Goal: Check status: Check status

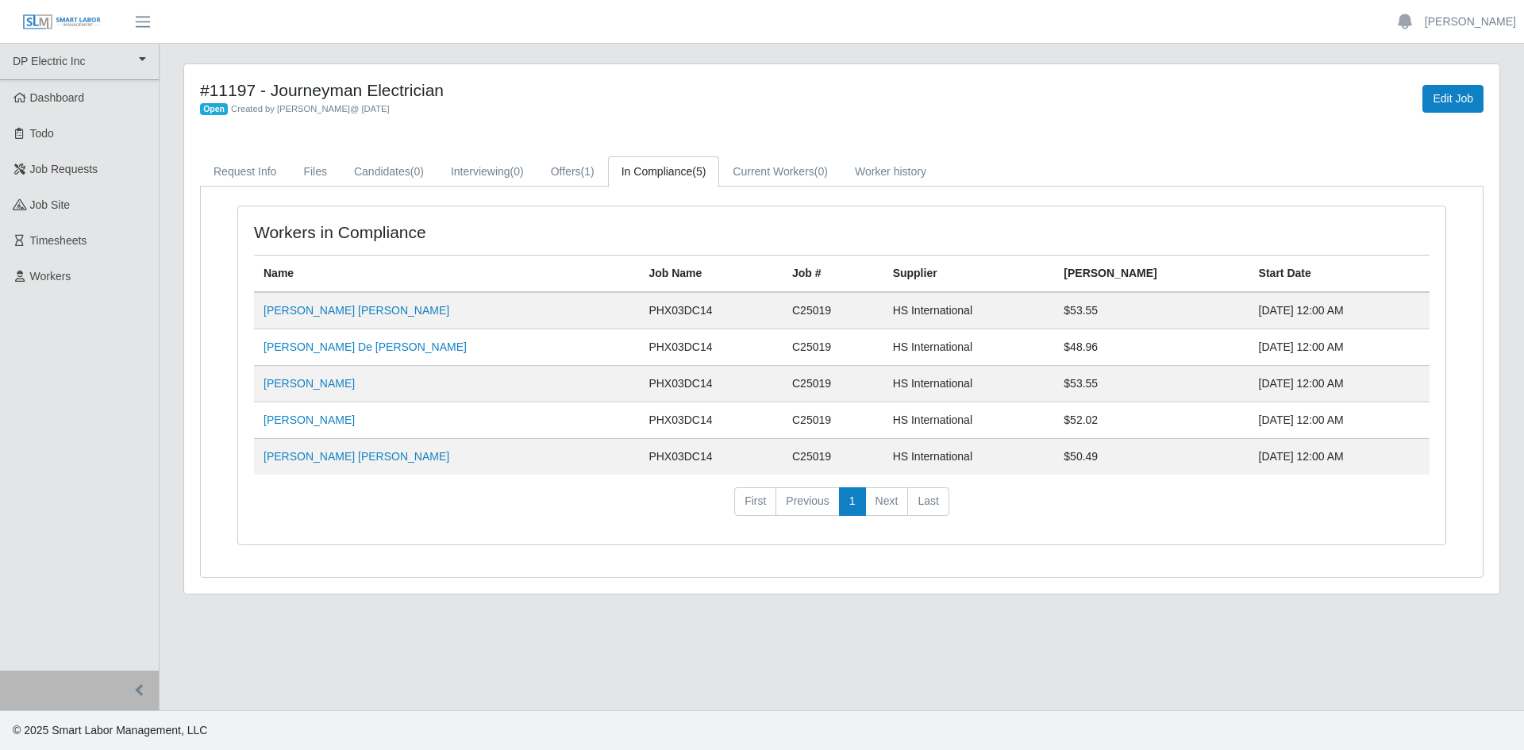
click at [680, 174] on link "In Compliance (5)" at bounding box center [664, 171] width 112 height 31
click at [316, 352] on link "Guillermo De Jesus Olivas" at bounding box center [365, 347] width 203 height 13
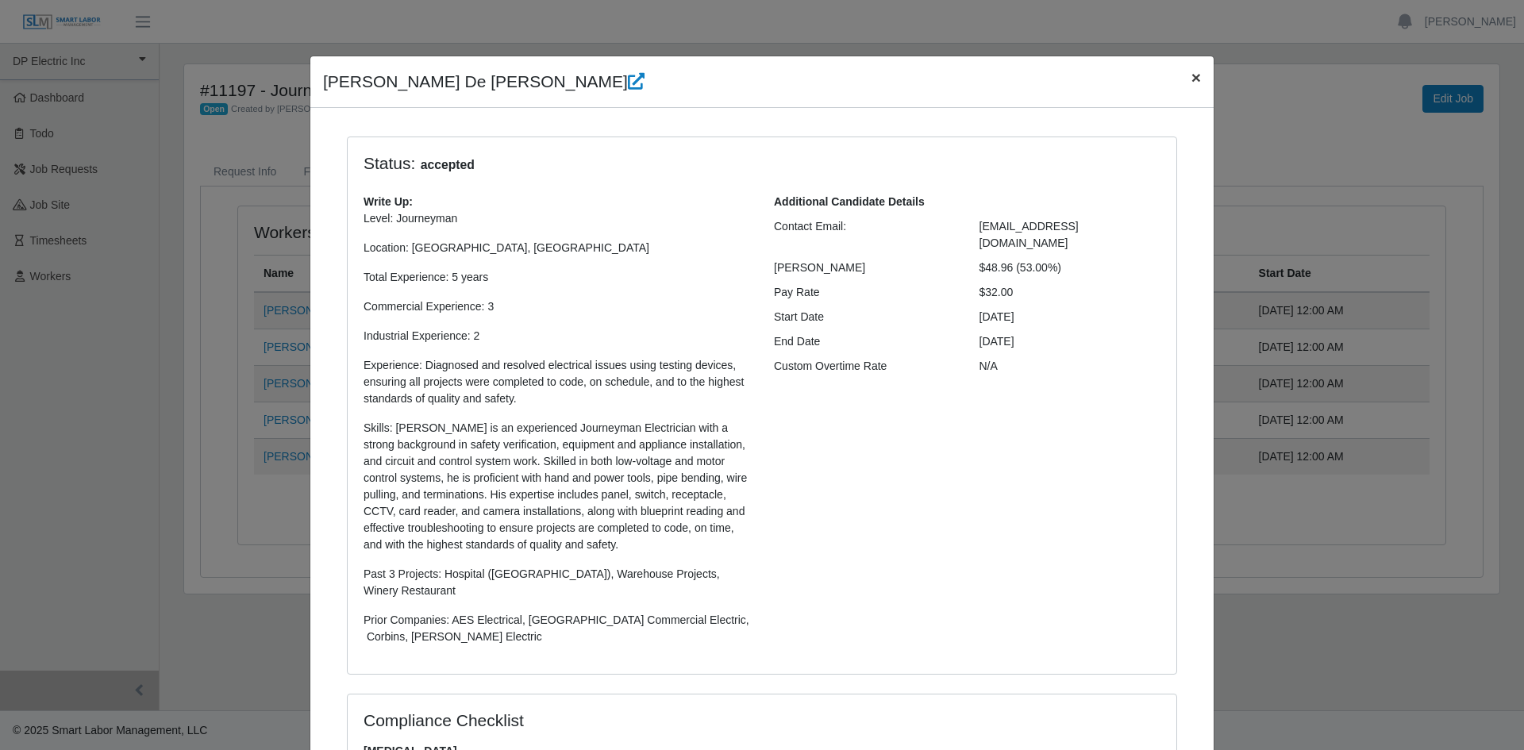
click at [1192, 78] on span "×" at bounding box center [1197, 77] width 10 height 18
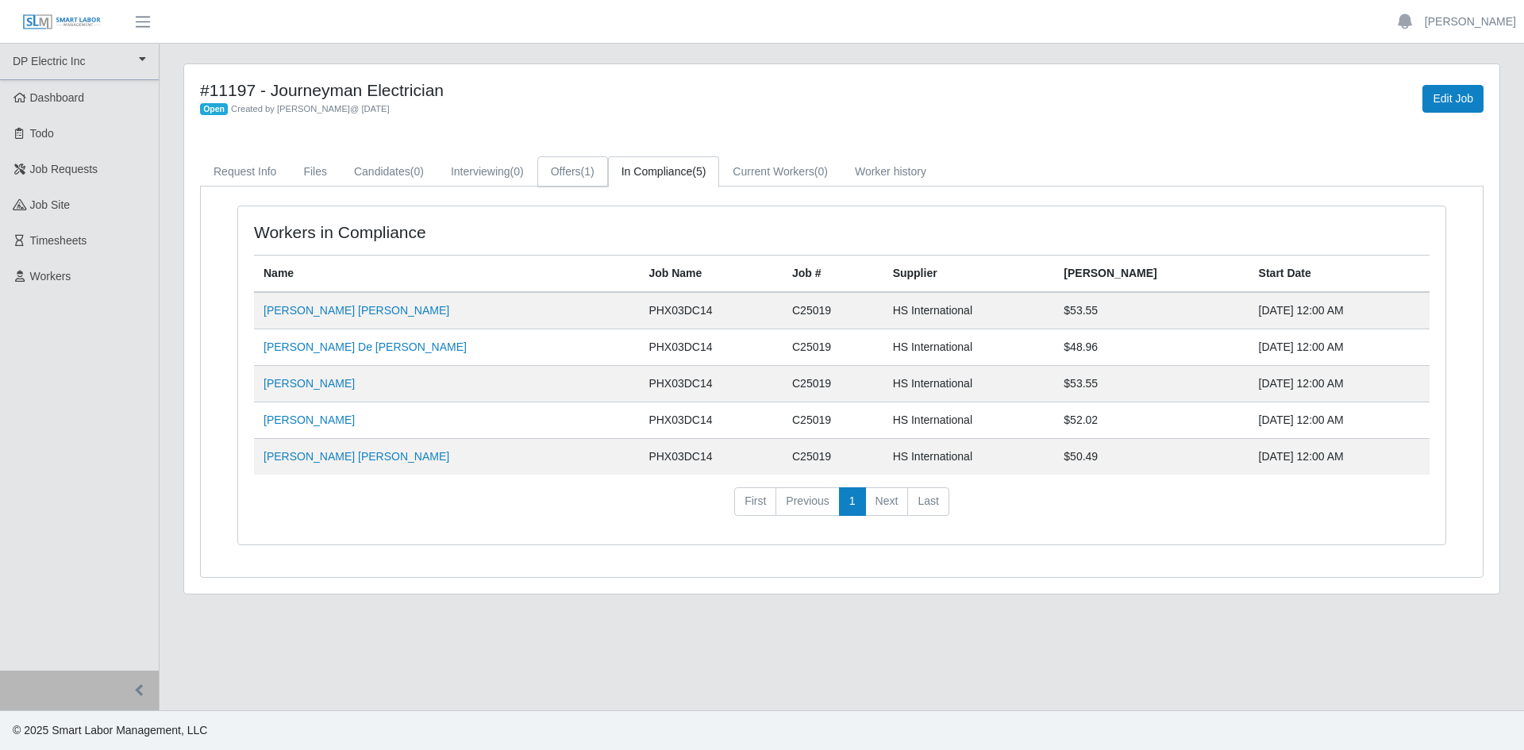
click at [591, 165] on span "(1)" at bounding box center [587, 171] width 13 height 13
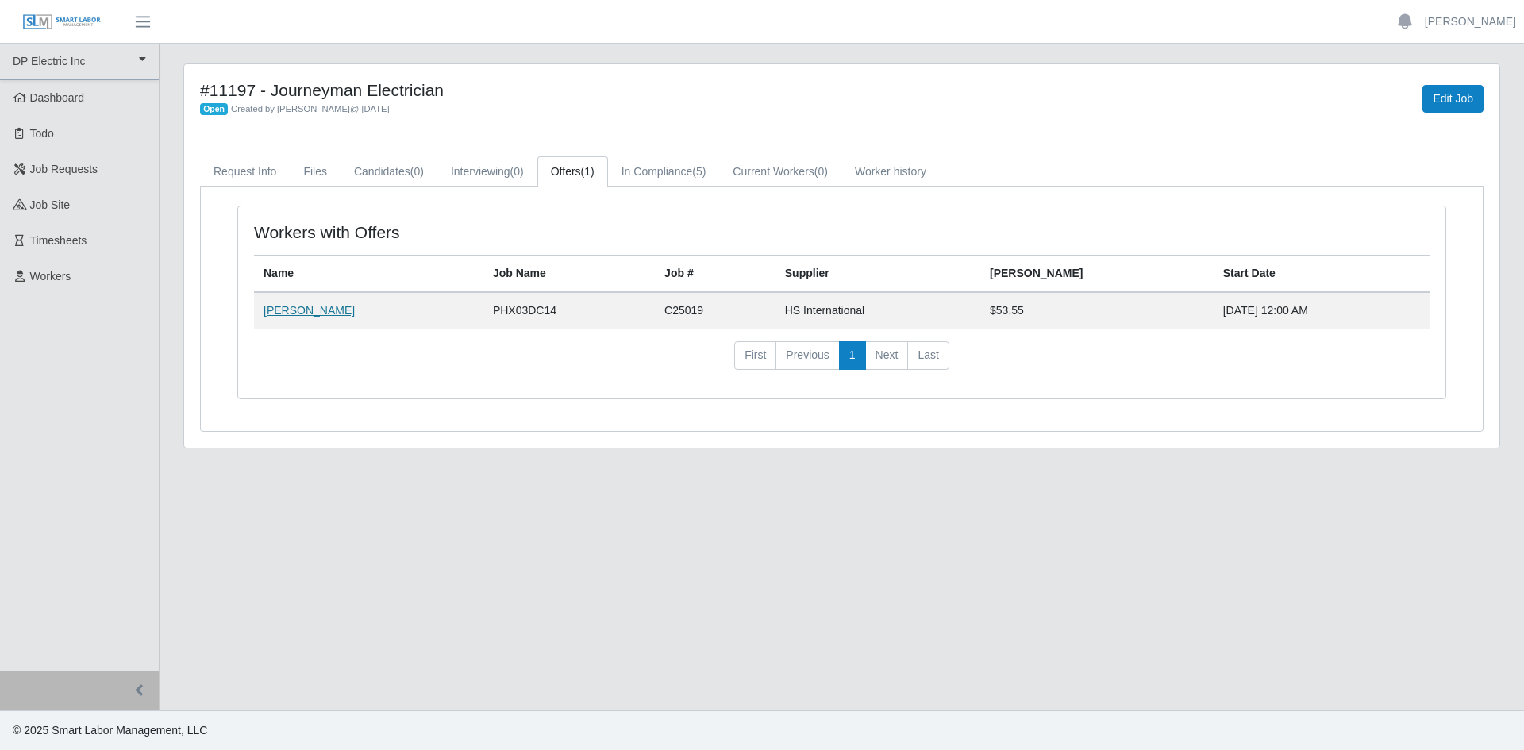
click at [350, 315] on link "Samuel Figueroa Perea" at bounding box center [309, 310] width 91 height 13
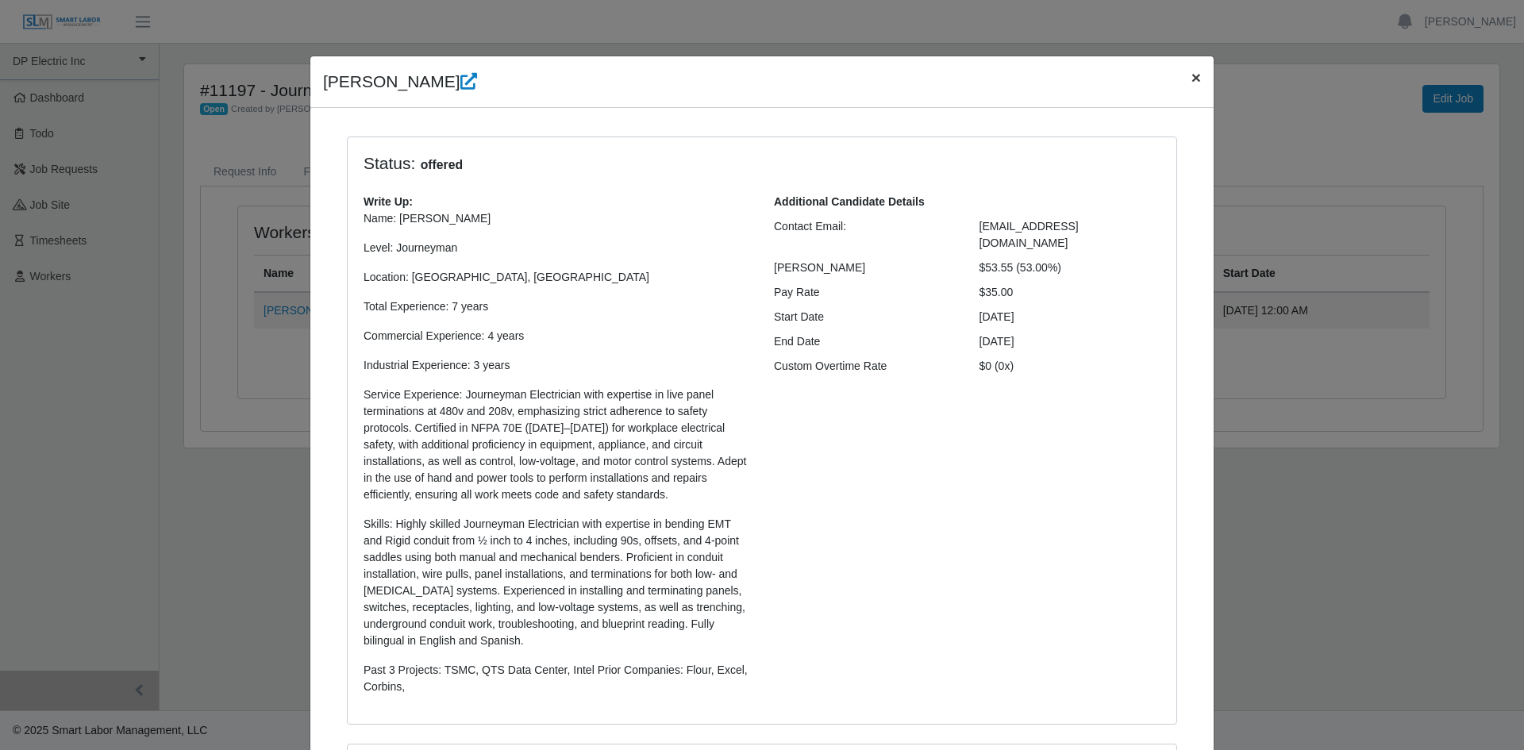
click at [1192, 79] on span "×" at bounding box center [1197, 77] width 10 height 18
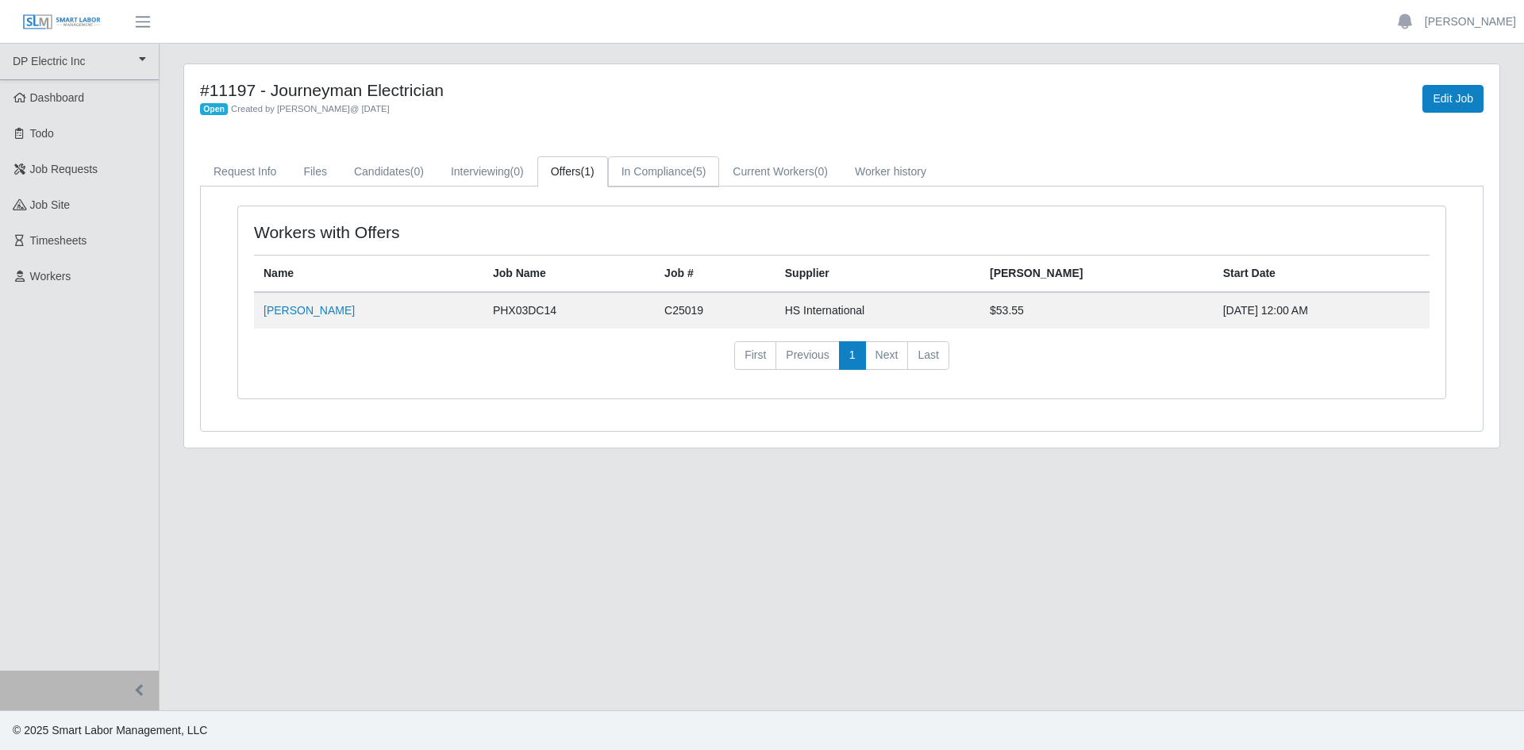
click at [681, 174] on link "In Compliance (5)" at bounding box center [664, 171] width 112 height 31
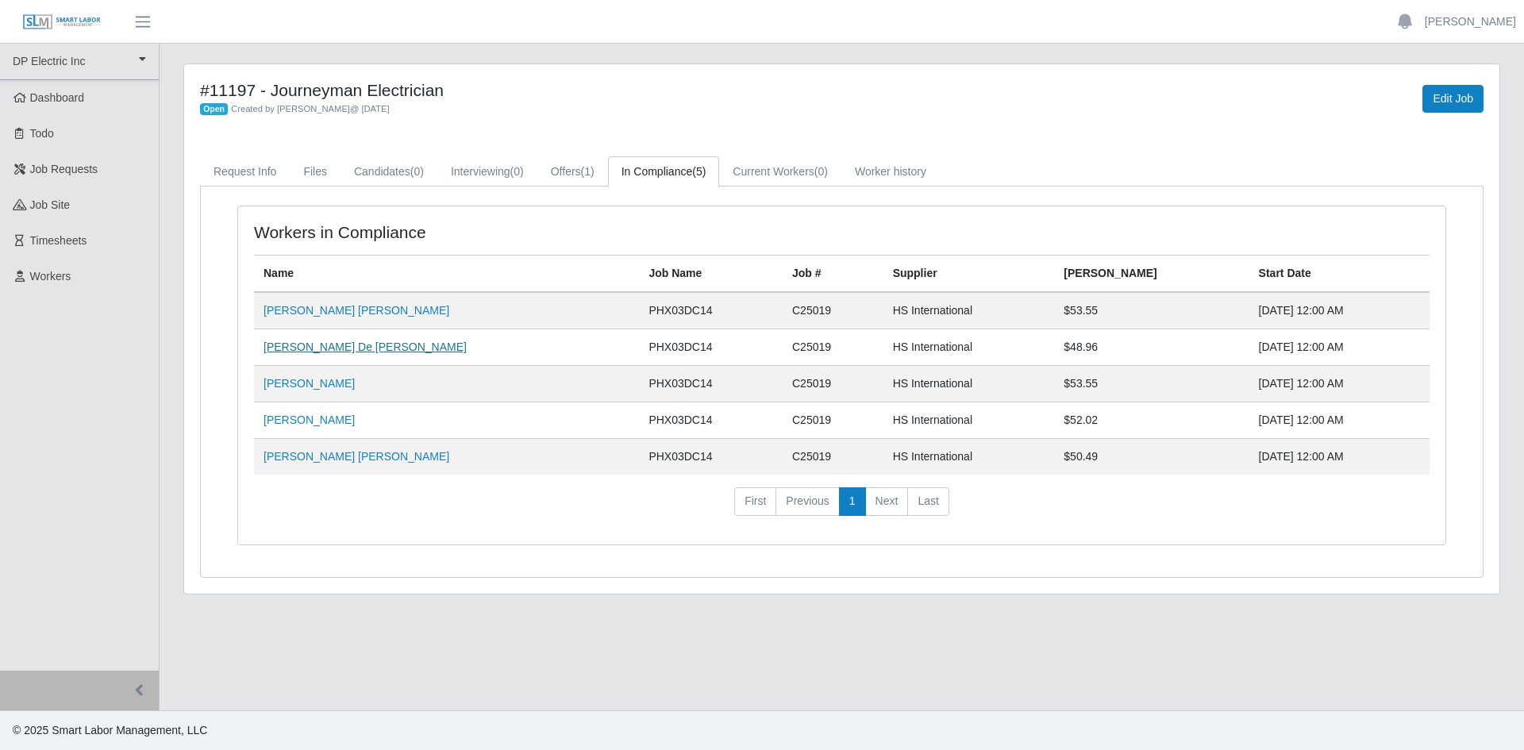
click at [306, 347] on link "Guillermo De Jesus Olivas" at bounding box center [365, 347] width 203 height 13
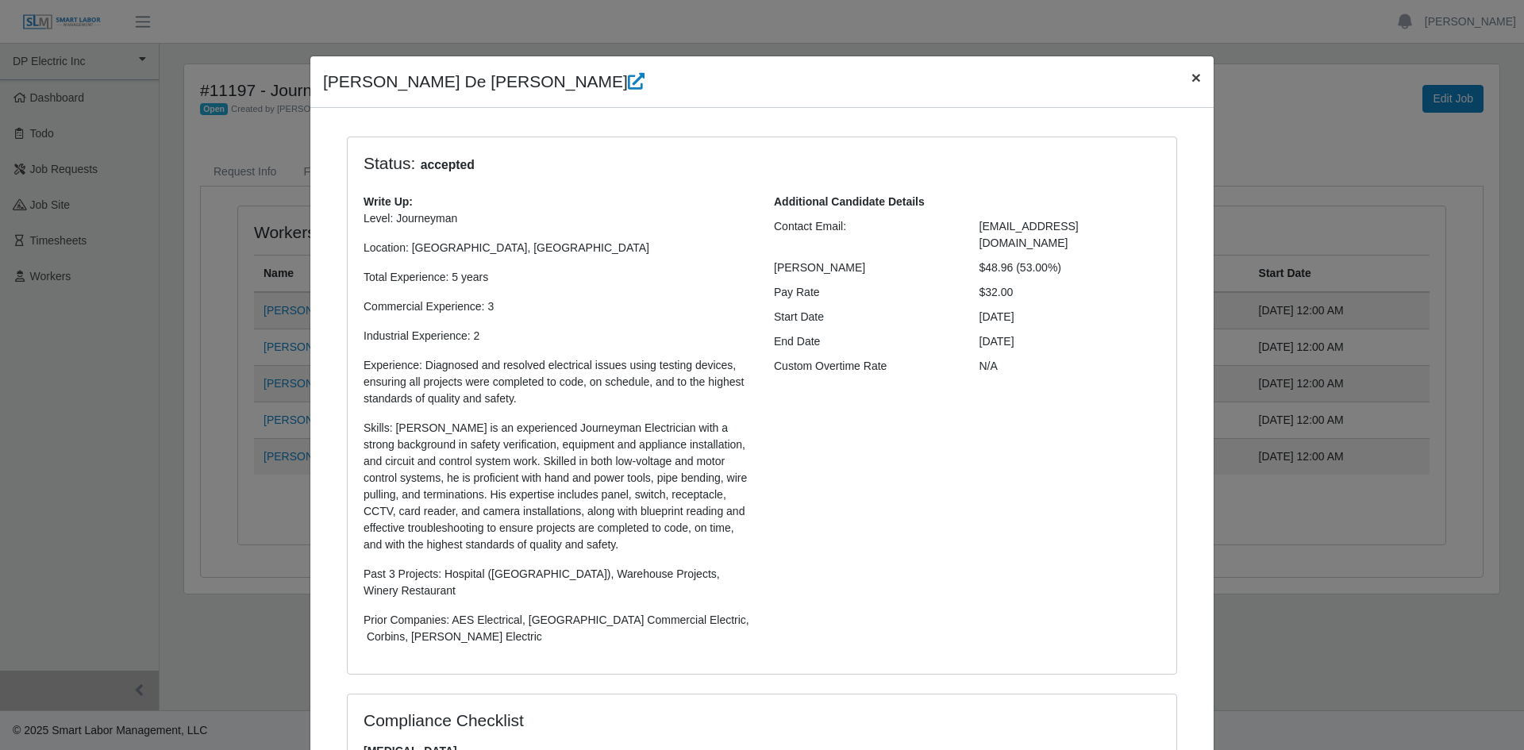
click at [1192, 72] on span "×" at bounding box center [1197, 77] width 10 height 18
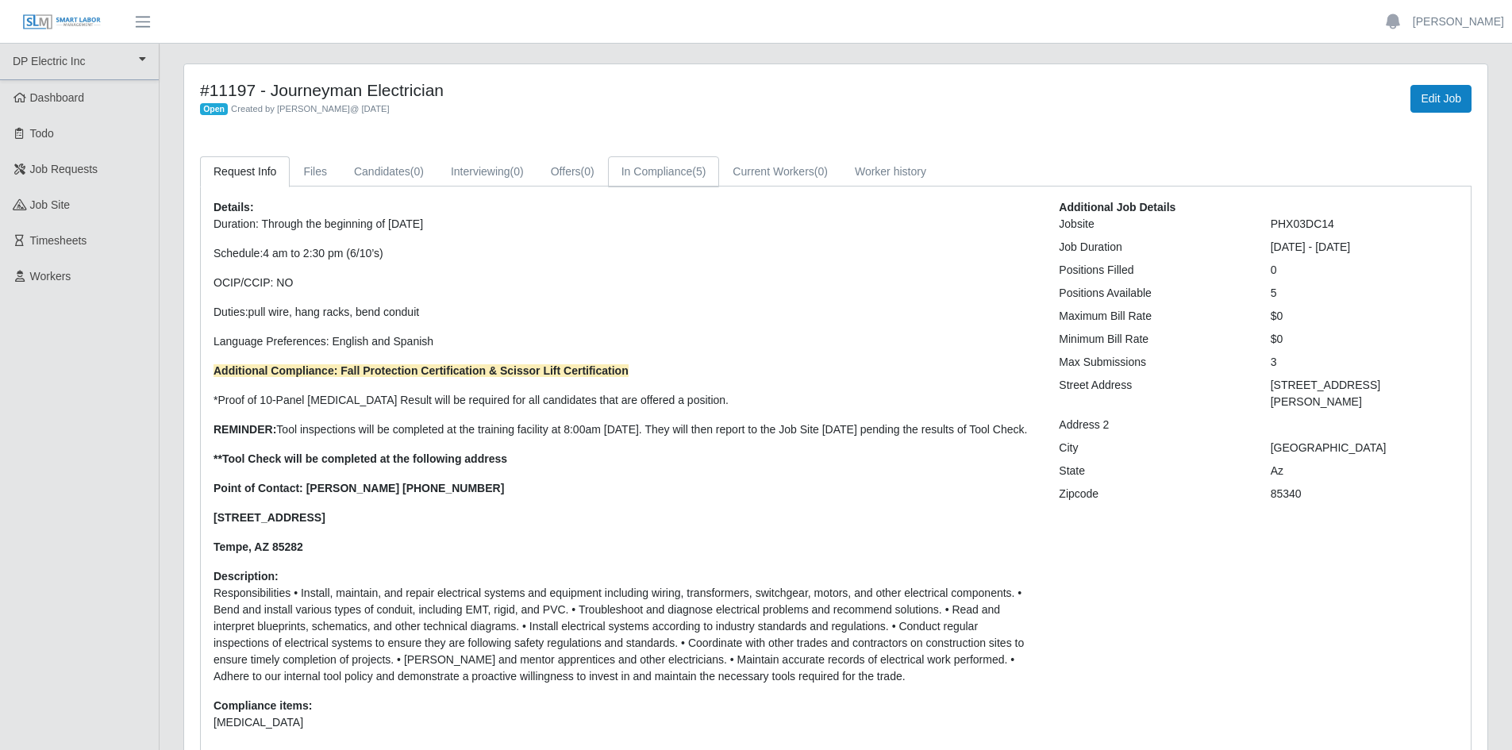
click at [664, 161] on link "In Compliance (5)" at bounding box center [664, 171] width 112 height 31
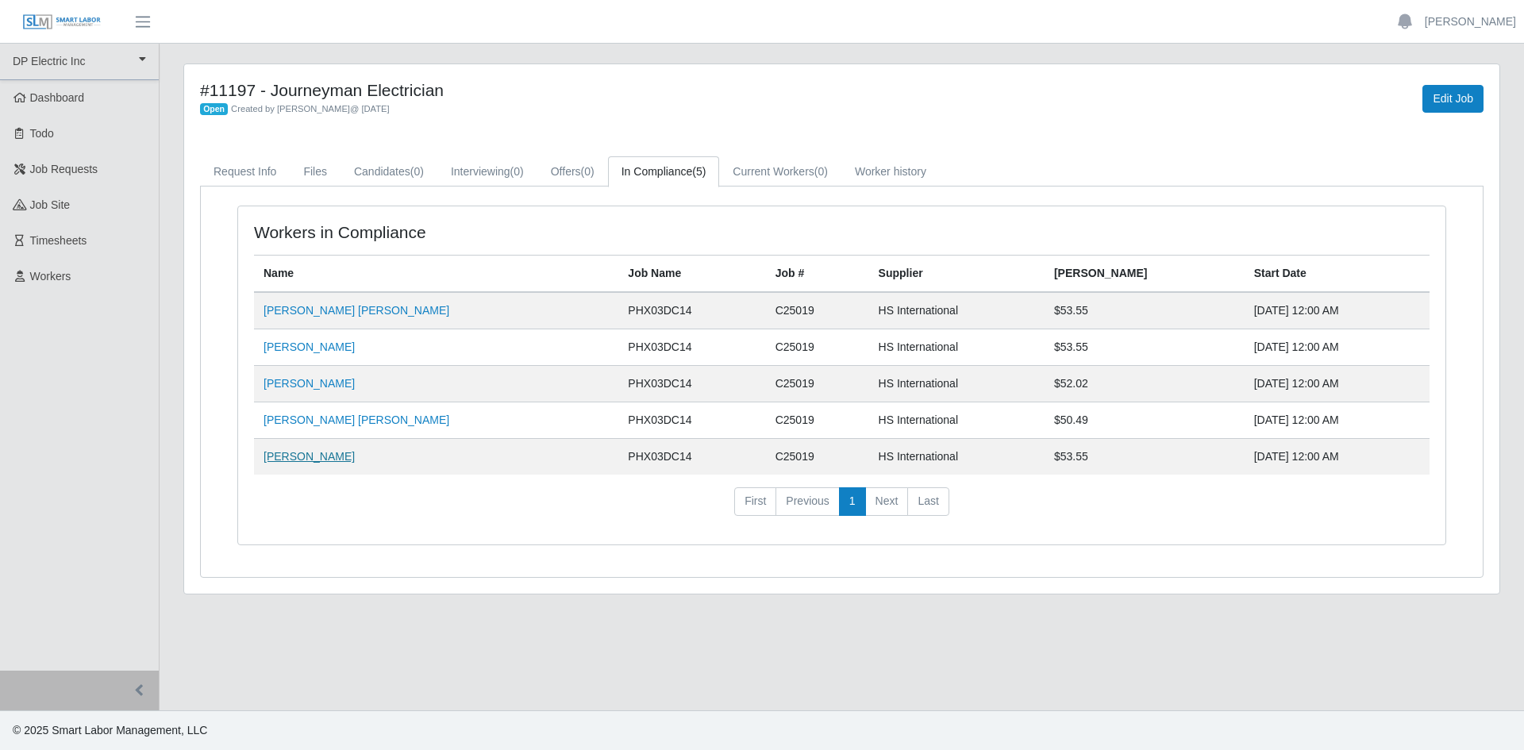
click at [318, 460] on link "[PERSON_NAME]" at bounding box center [309, 456] width 91 height 13
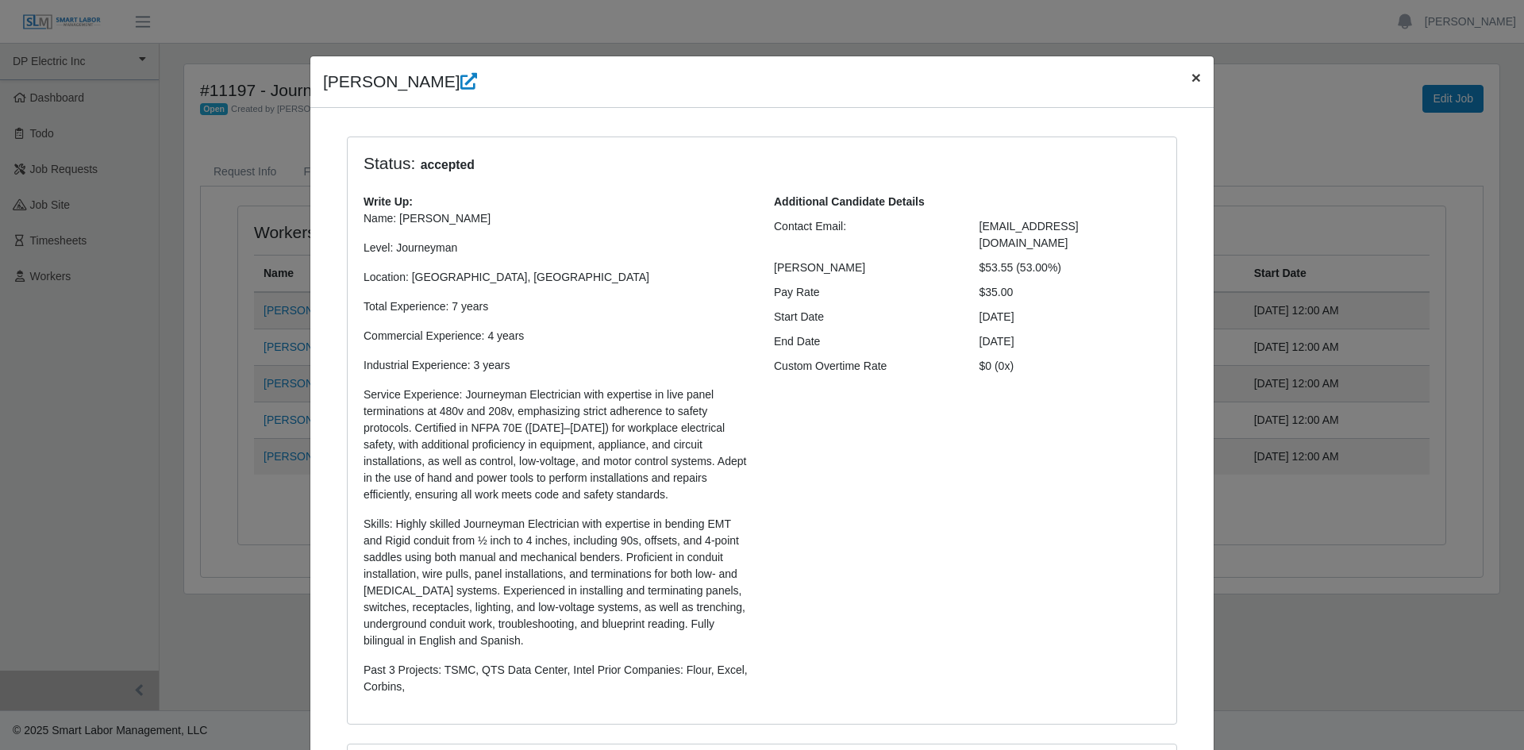
click at [1184, 75] on button "×" at bounding box center [1196, 77] width 35 height 42
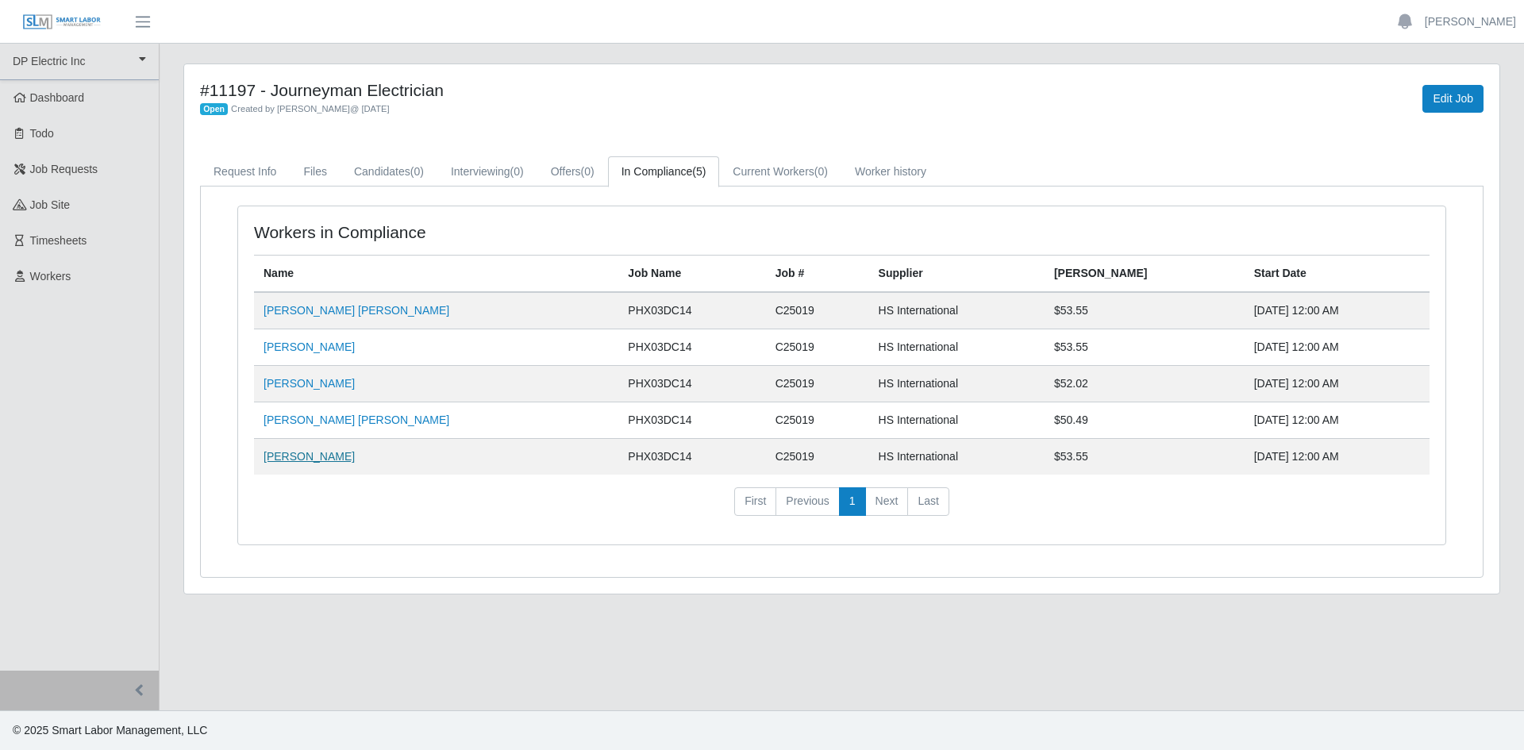
click at [310, 456] on link "Samuel Figueroa Perea" at bounding box center [309, 456] width 91 height 13
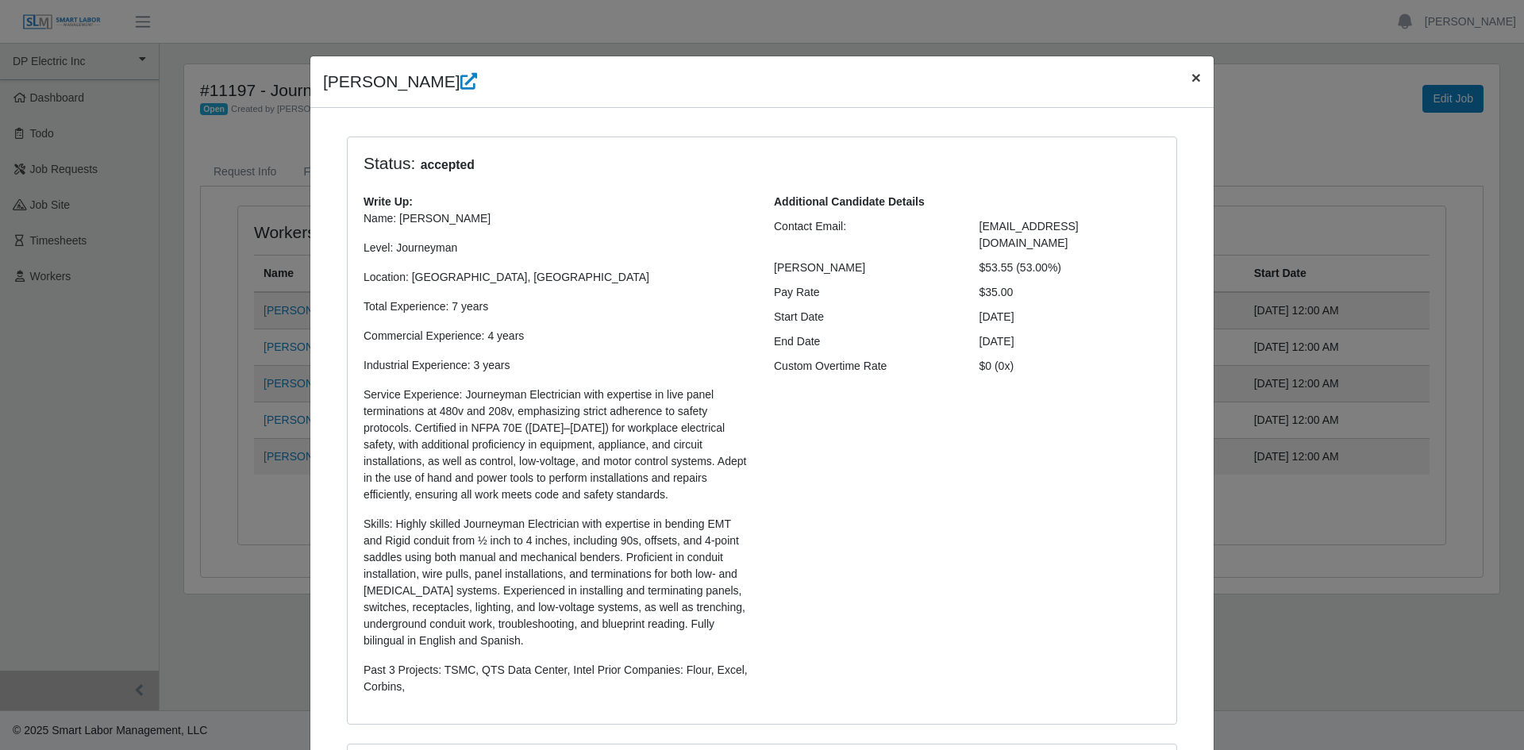
click at [1192, 75] on span "×" at bounding box center [1197, 77] width 10 height 18
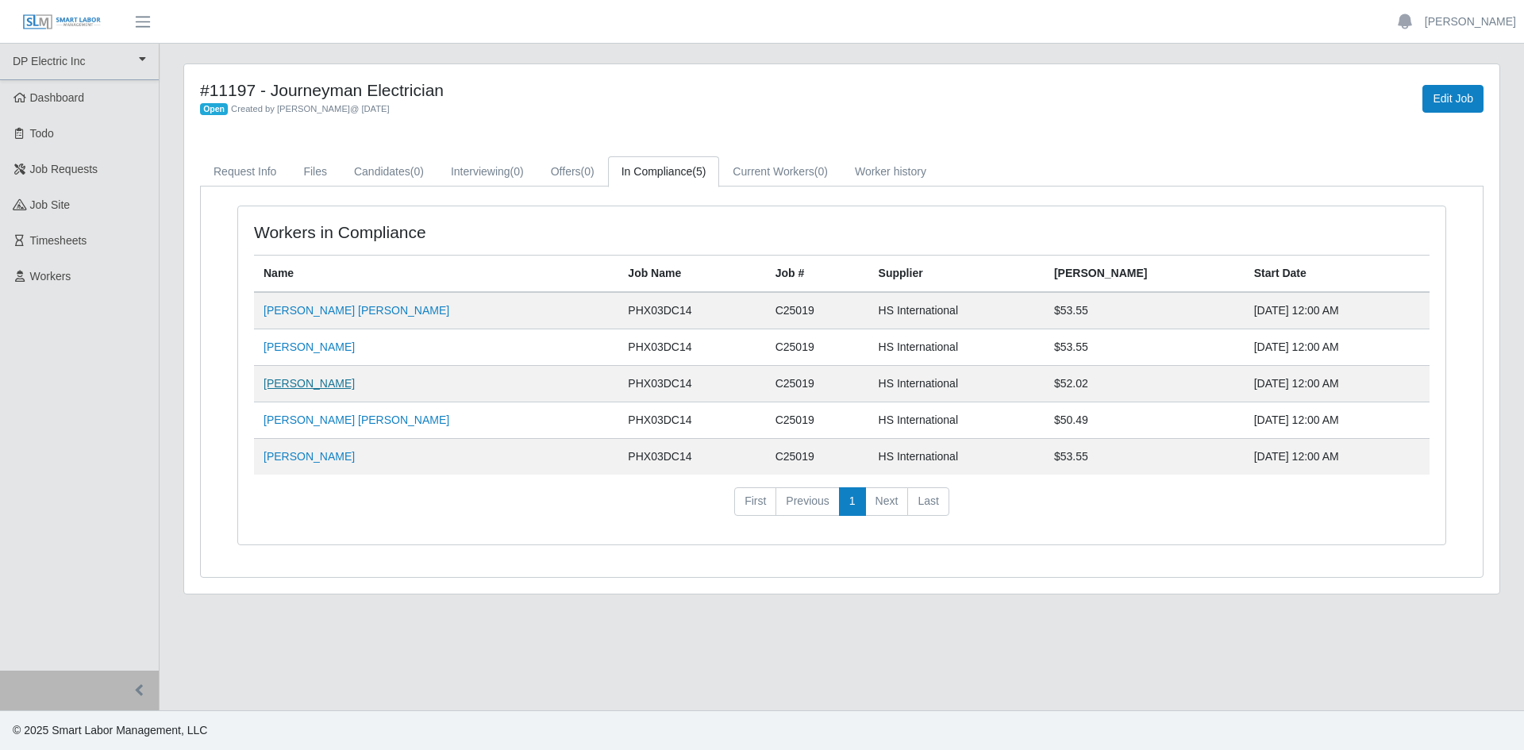
click at [281, 382] on link "Edgar Palafox" at bounding box center [309, 383] width 91 height 13
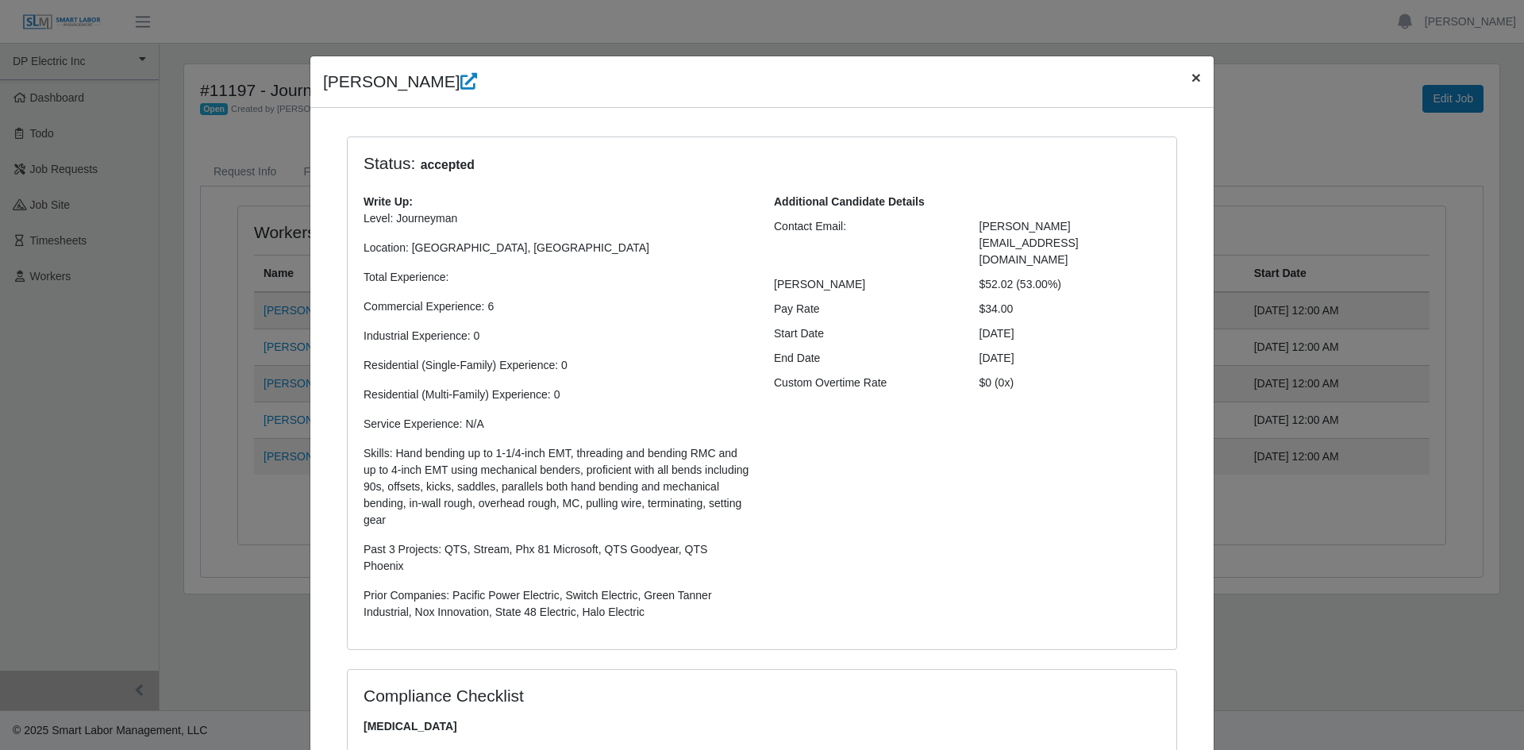
click at [1192, 76] on span "×" at bounding box center [1197, 77] width 10 height 18
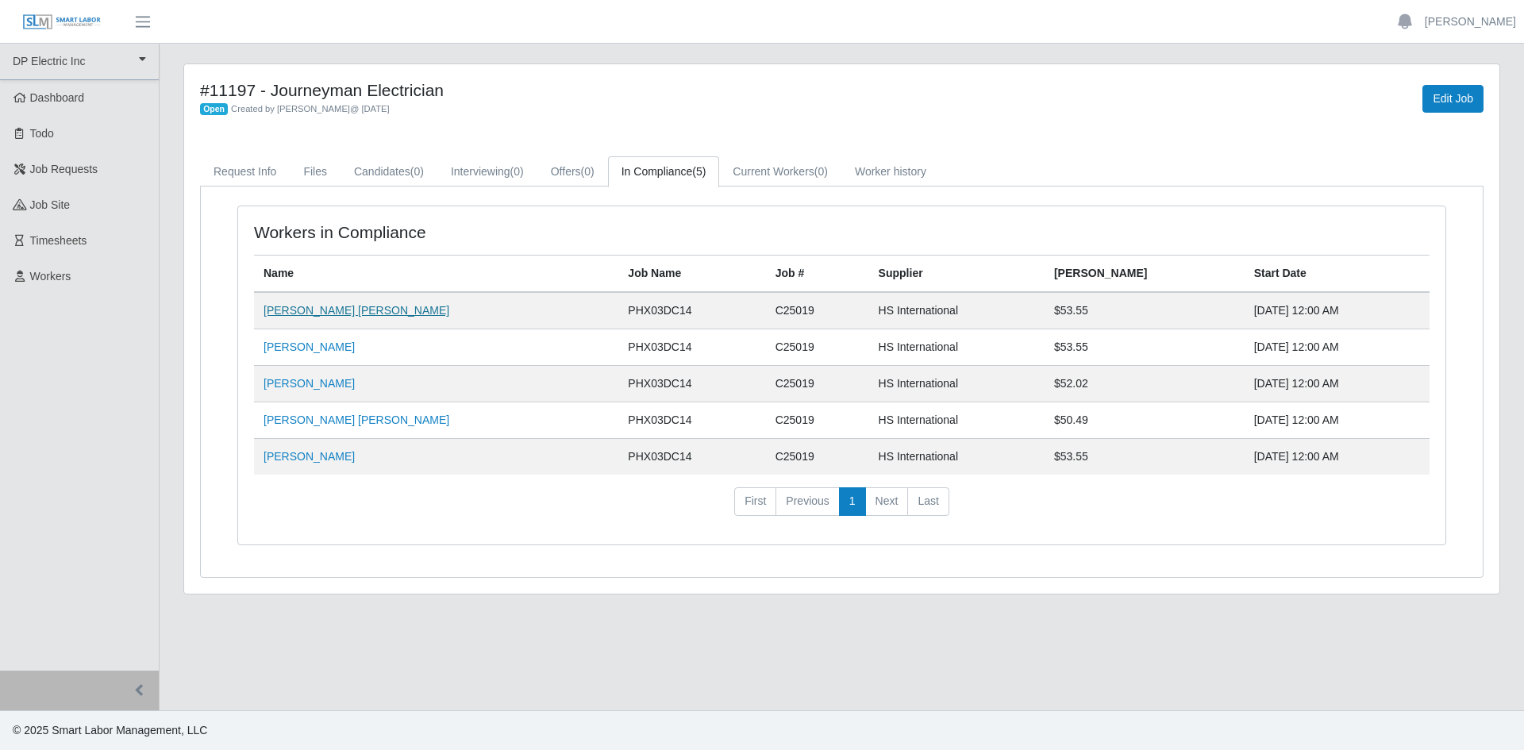
click at [307, 306] on link "Jesus Francisco Lopez Osuna" at bounding box center [357, 310] width 186 height 13
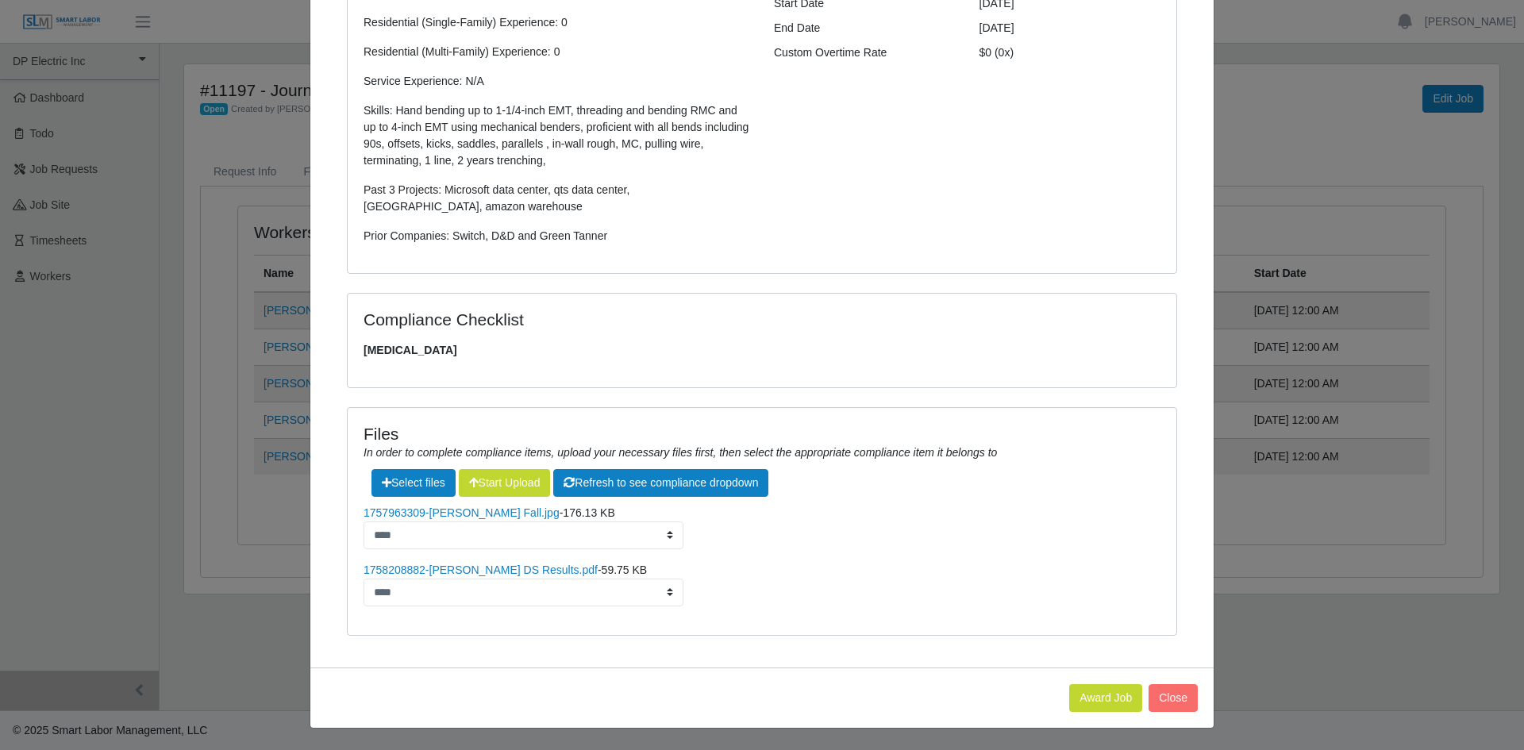
scroll to position [314, 0]
click at [516, 568] on link "1758208882-Francisco Lopez, Jesus DS Results.pdf" at bounding box center [481, 569] width 234 height 13
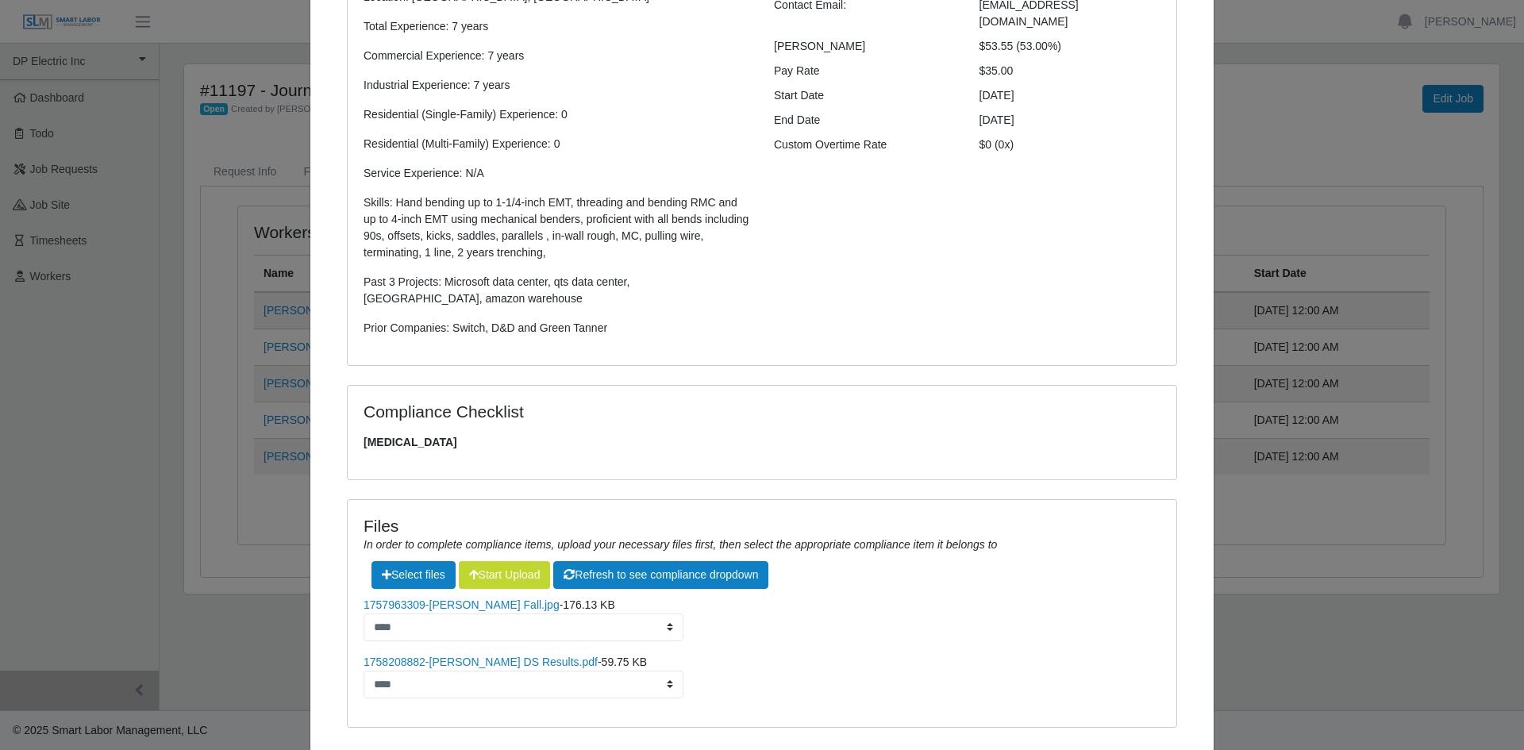
scroll to position [76, 0]
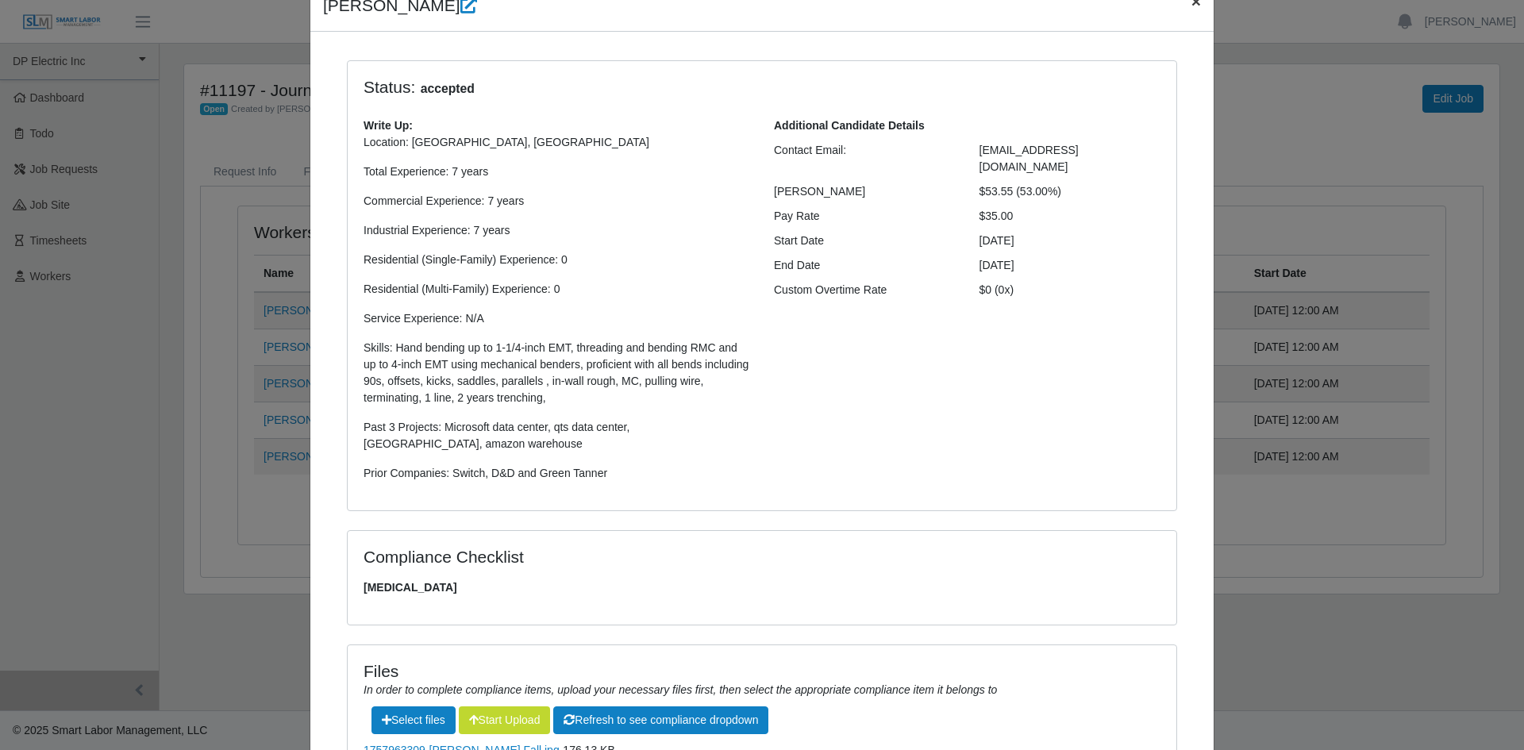
click at [1192, 8] on span "×" at bounding box center [1197, 1] width 10 height 18
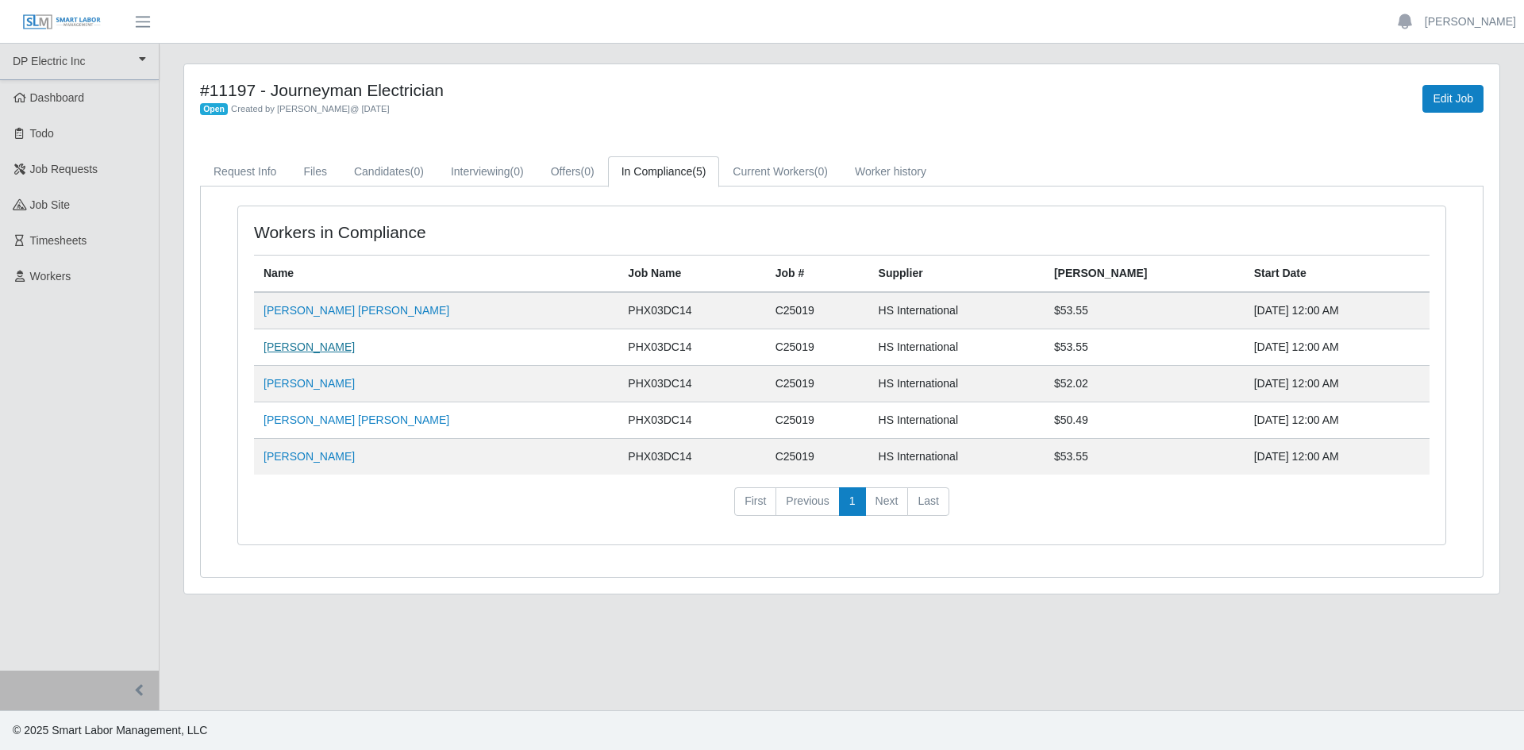
click at [306, 344] on link "Richard L Rich" at bounding box center [309, 347] width 91 height 13
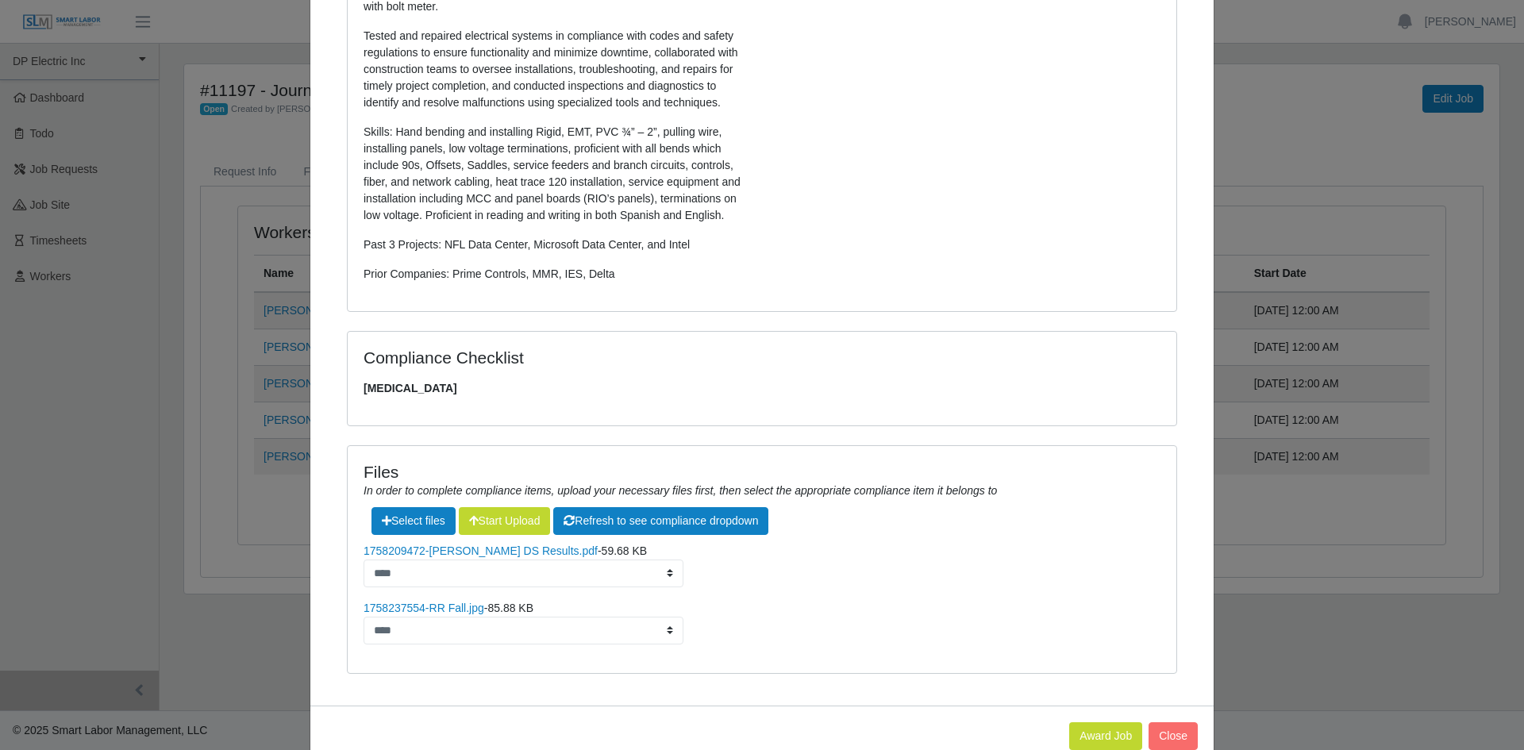
scroll to position [473, 0]
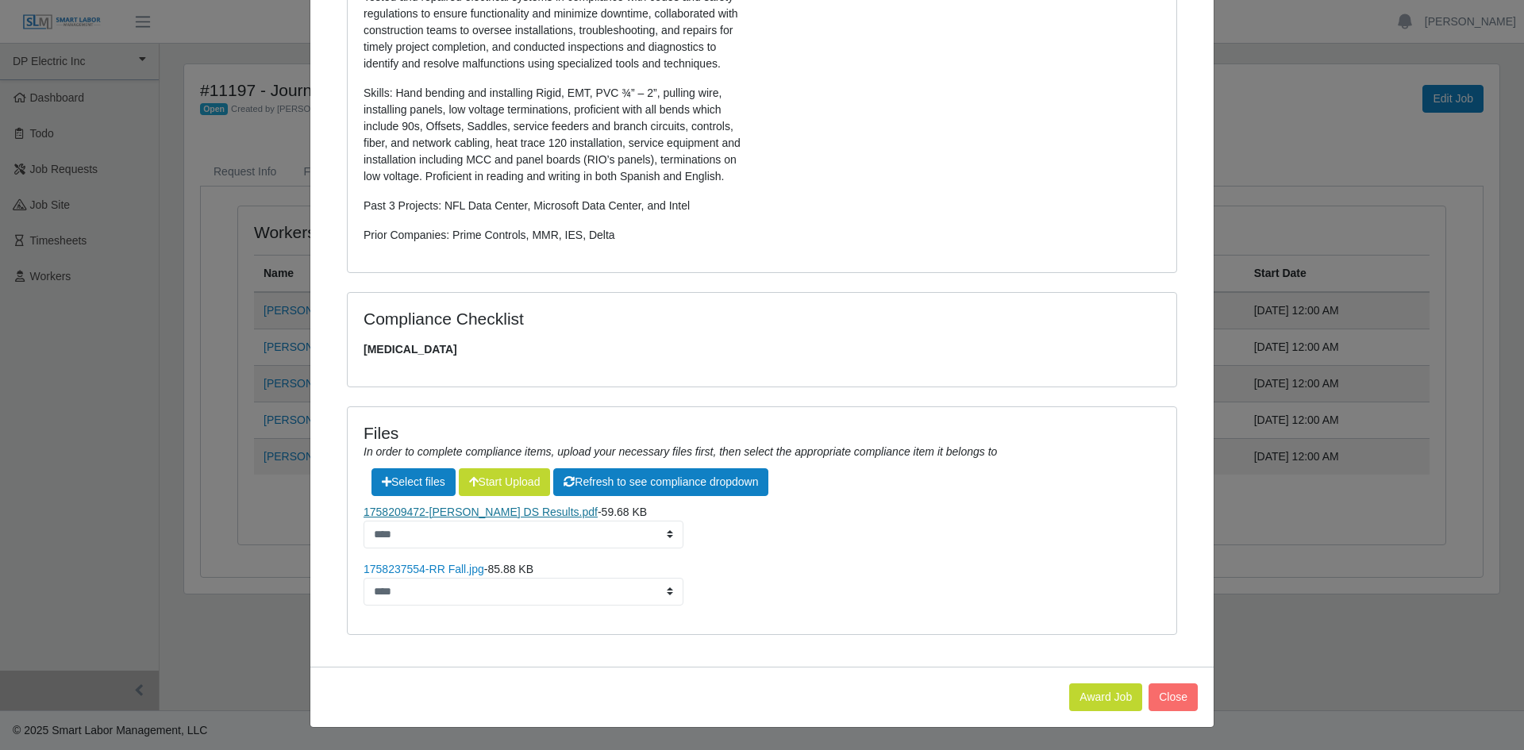
click at [469, 514] on link "1758209472-Rich, Richard DS Results.pdf" at bounding box center [481, 512] width 234 height 13
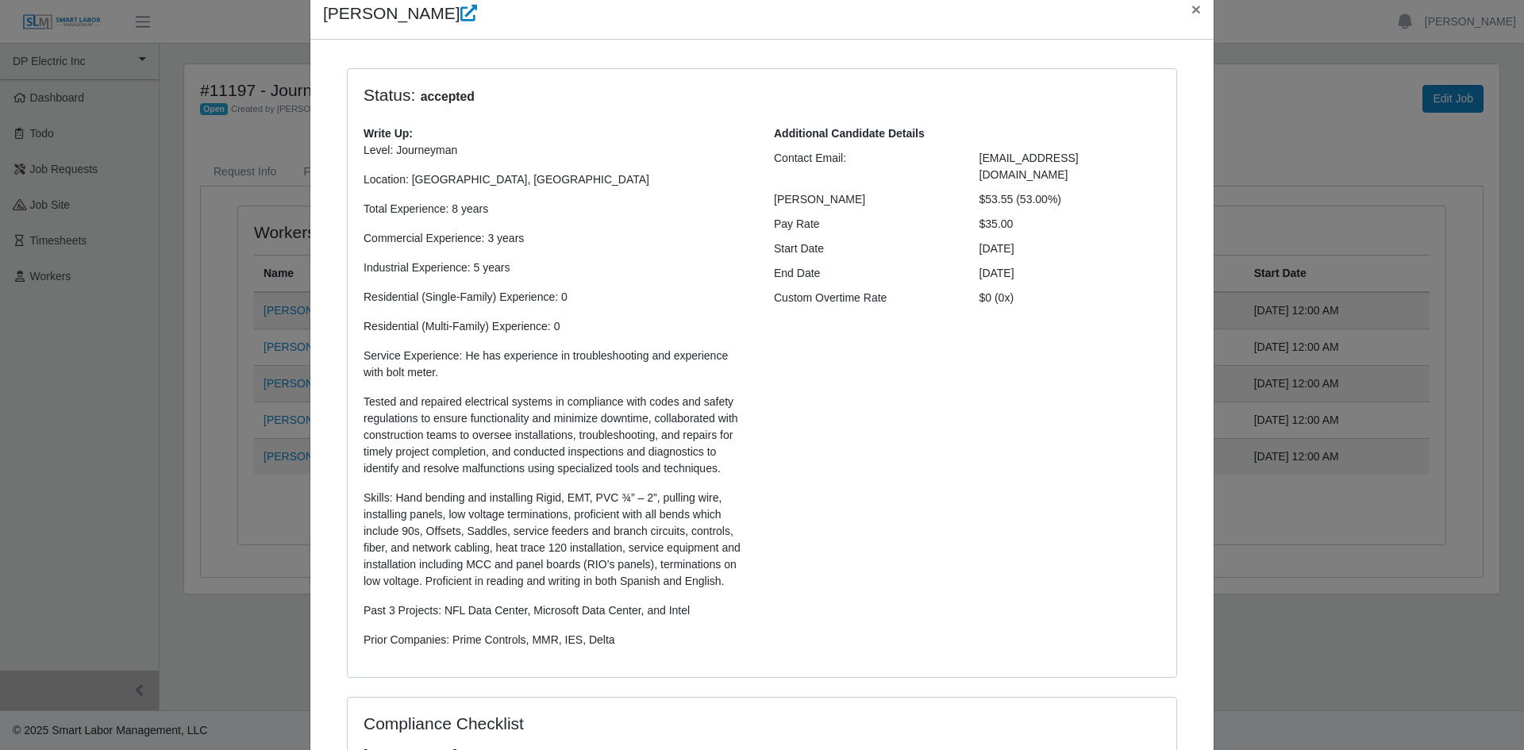
scroll to position [0, 0]
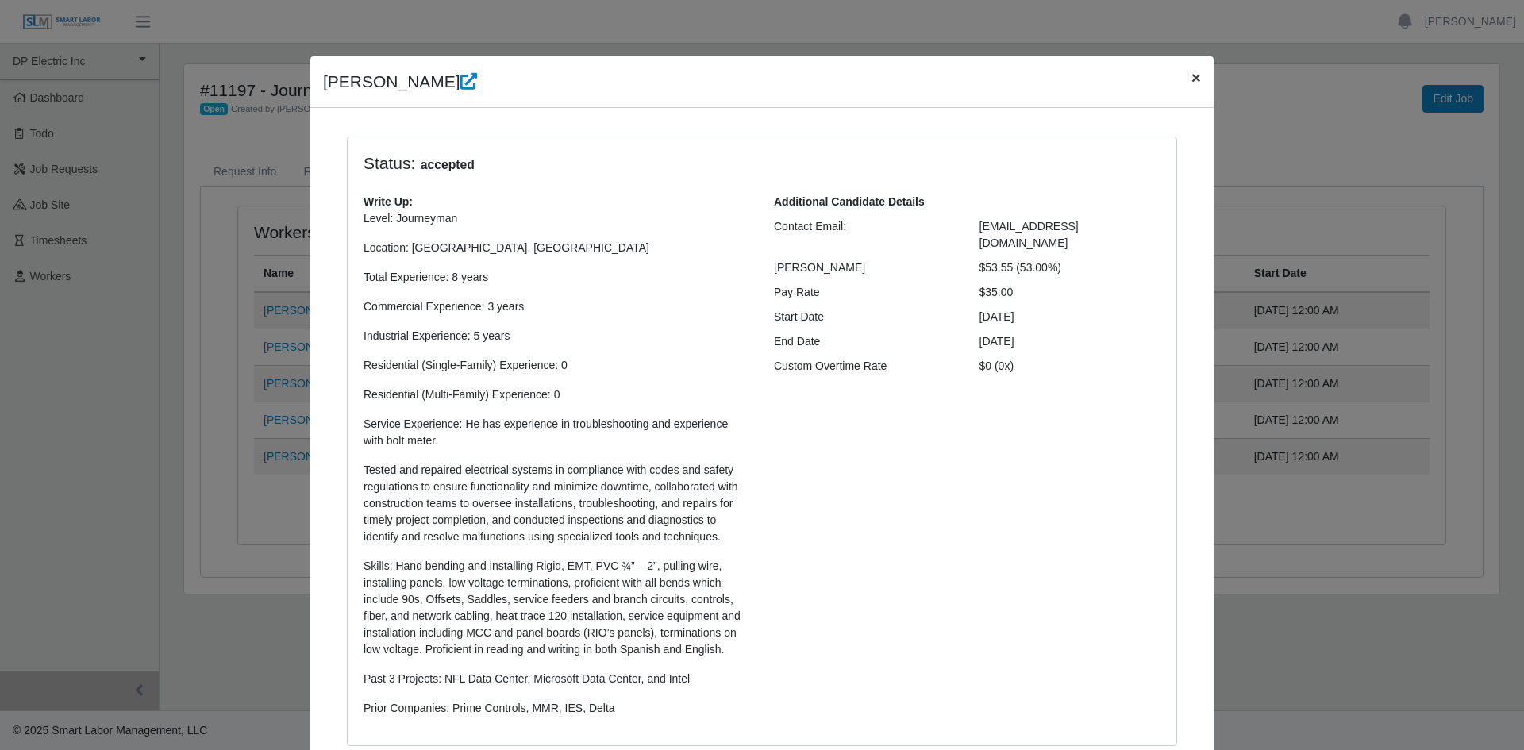
click at [1193, 71] on span "×" at bounding box center [1197, 77] width 10 height 18
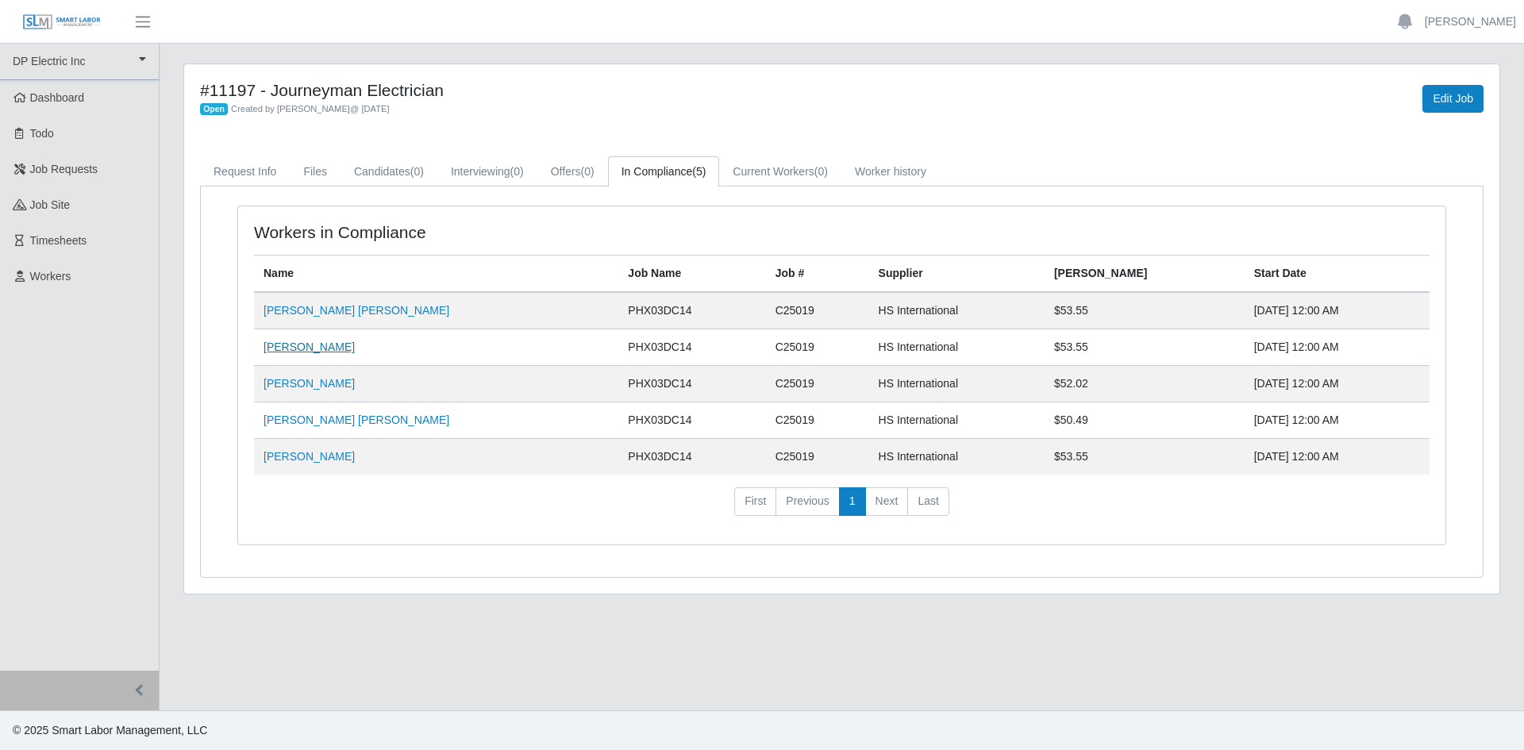
click at [291, 346] on link "Richard L Rich" at bounding box center [309, 347] width 91 height 13
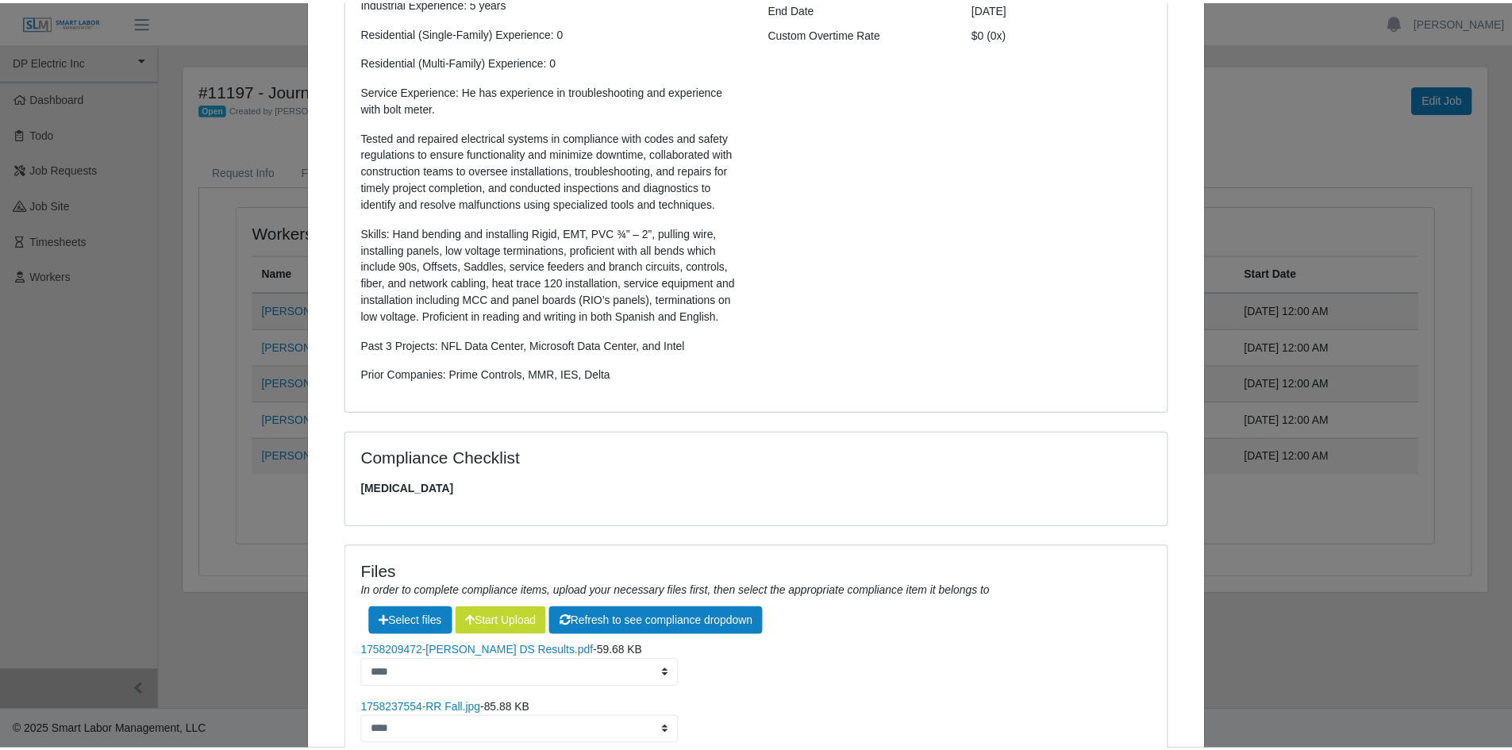
scroll to position [76, 0]
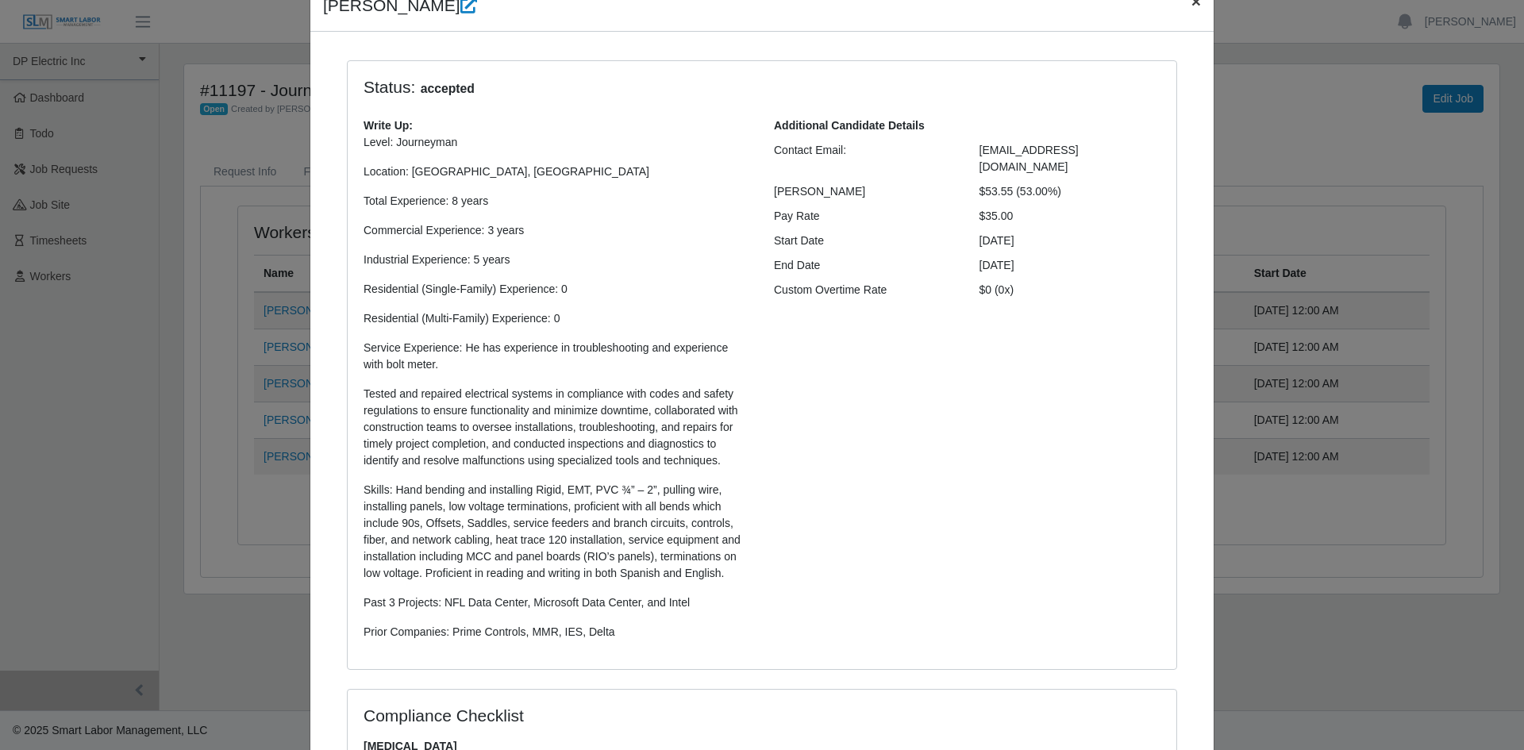
click at [1192, 6] on span "×" at bounding box center [1197, 1] width 10 height 18
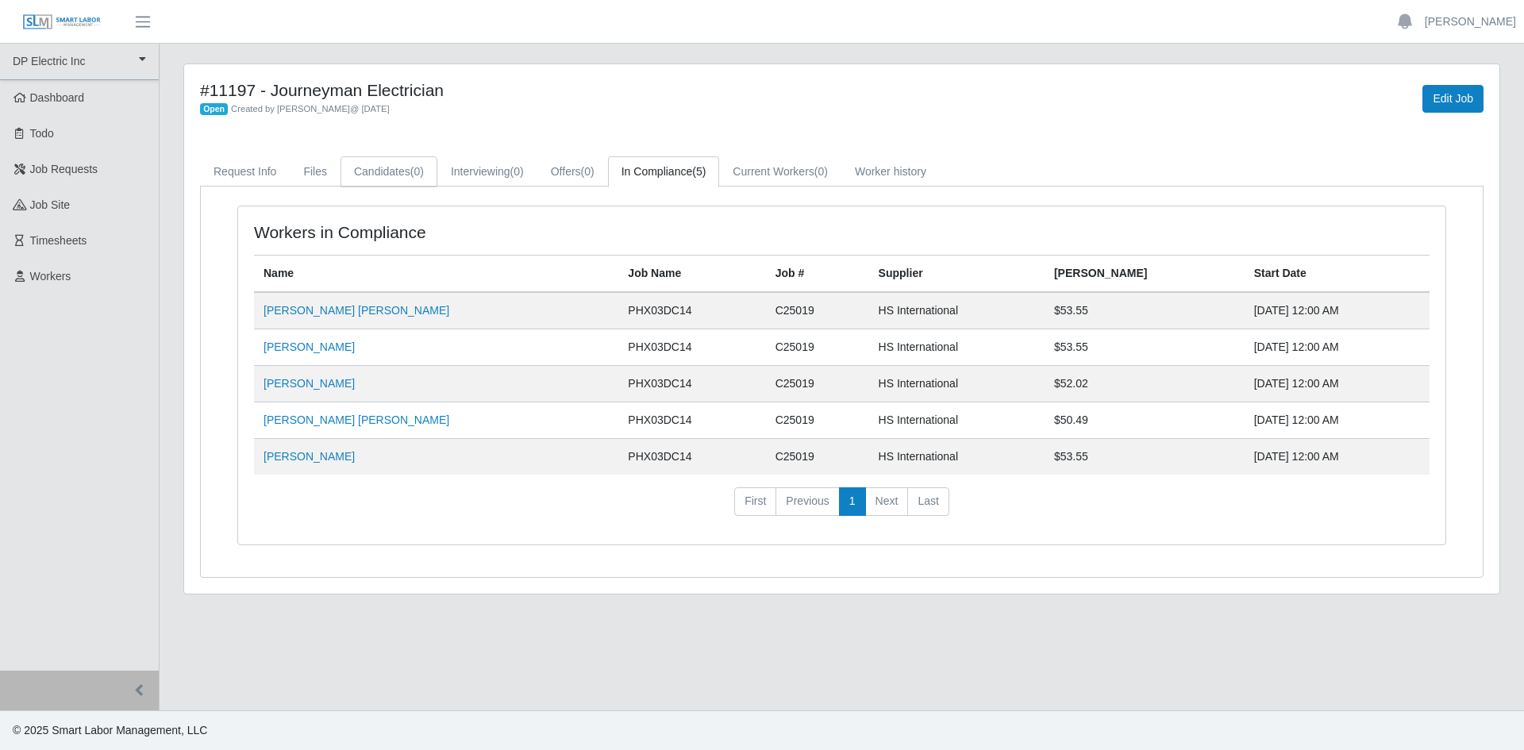
click at [364, 157] on link "Candidates (0)" at bounding box center [389, 171] width 97 height 31
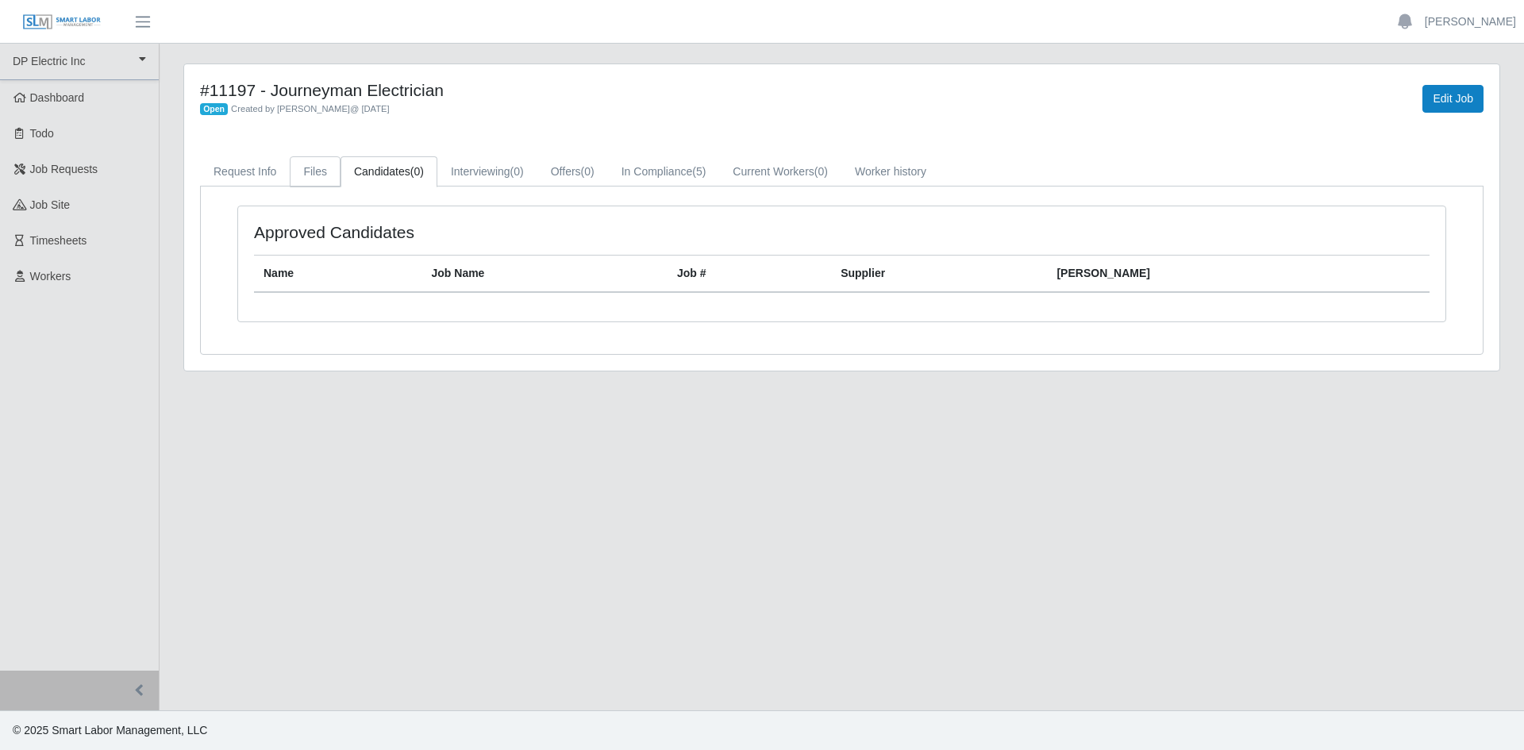
click at [296, 171] on link "Files" at bounding box center [315, 171] width 51 height 31
click at [258, 176] on link "Request Info" at bounding box center [245, 171] width 90 height 31
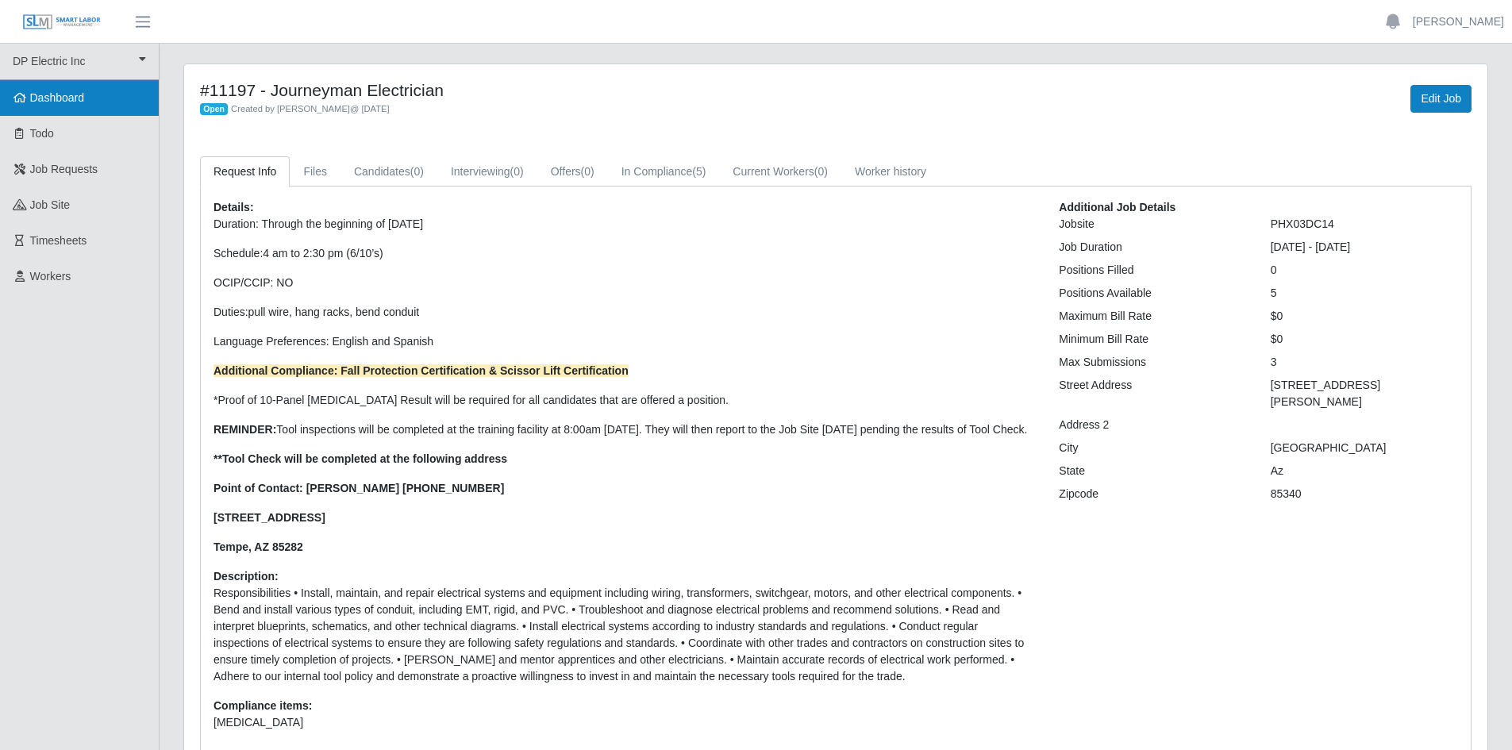
click at [71, 97] on span "Dashboard" at bounding box center [57, 97] width 55 height 13
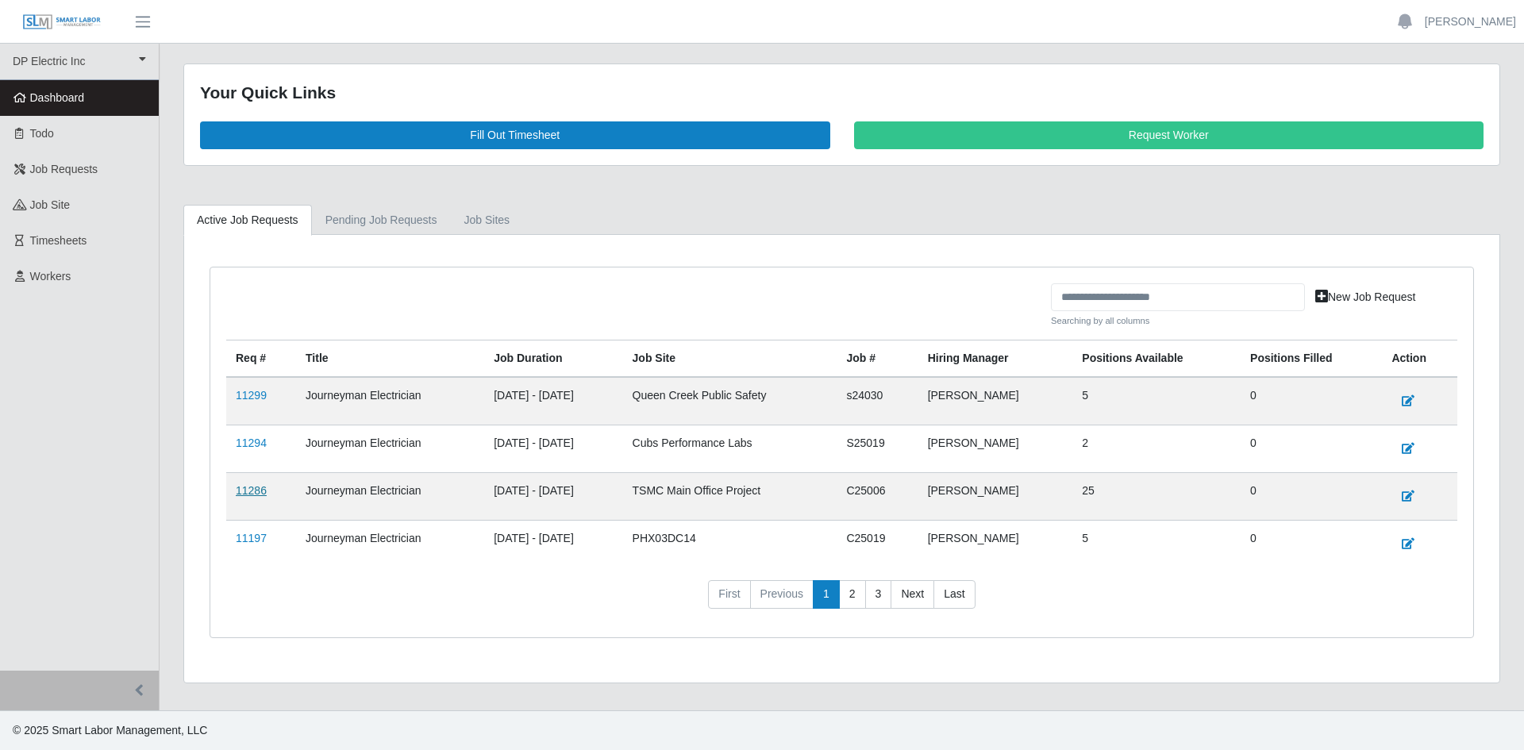
click at [256, 494] on link "11286" at bounding box center [251, 490] width 31 height 13
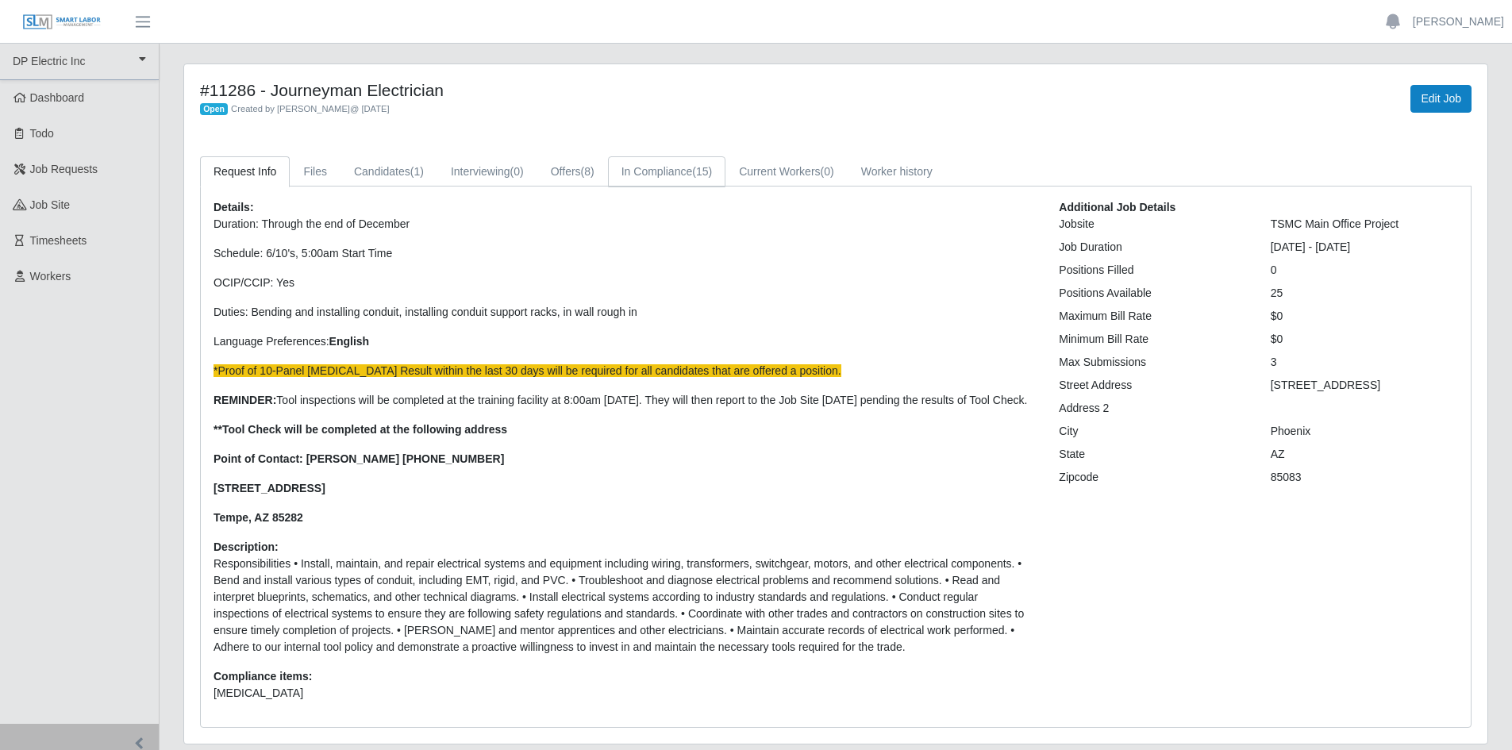
click at [664, 173] on link "In Compliance (15)" at bounding box center [666, 171] width 117 height 31
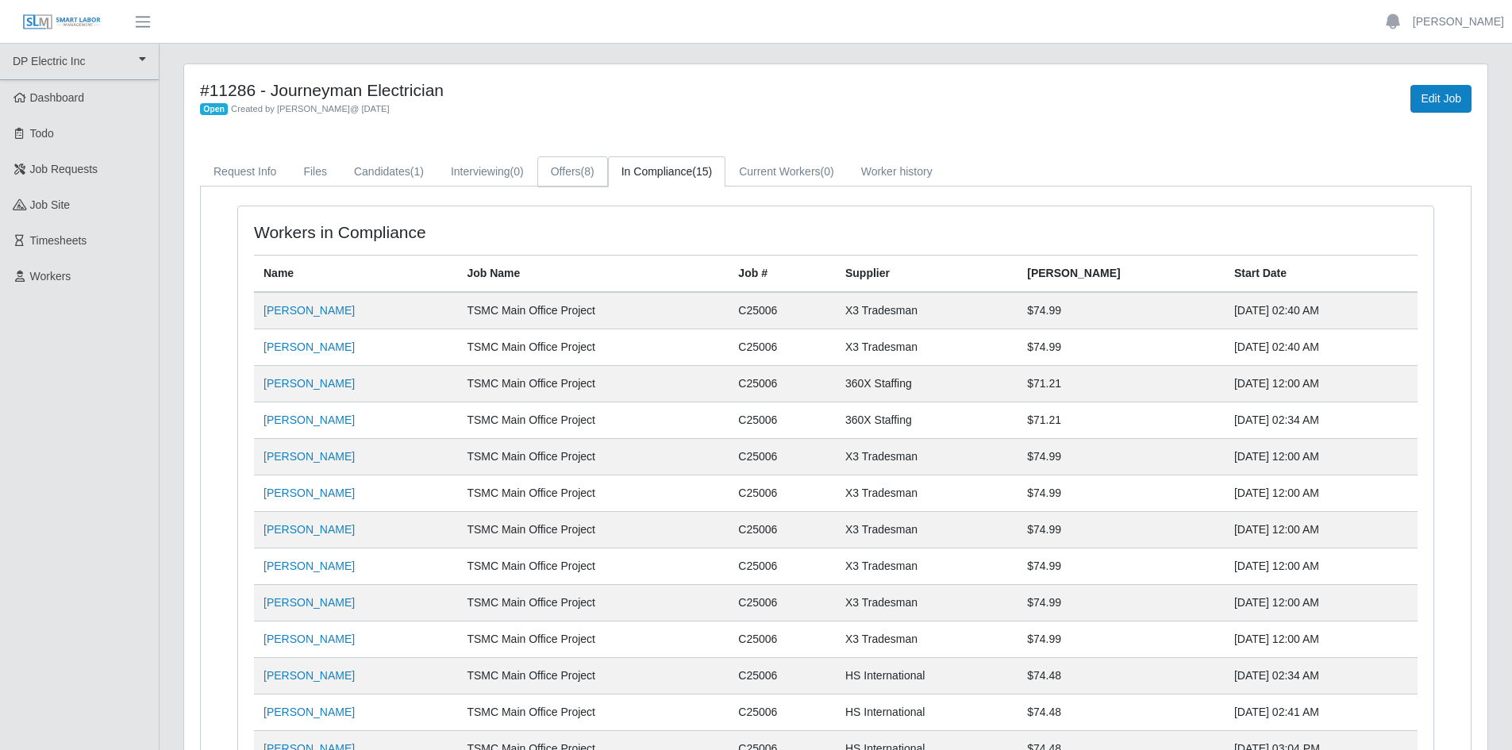
click at [571, 171] on link "Offers (8)" at bounding box center [572, 171] width 71 height 31
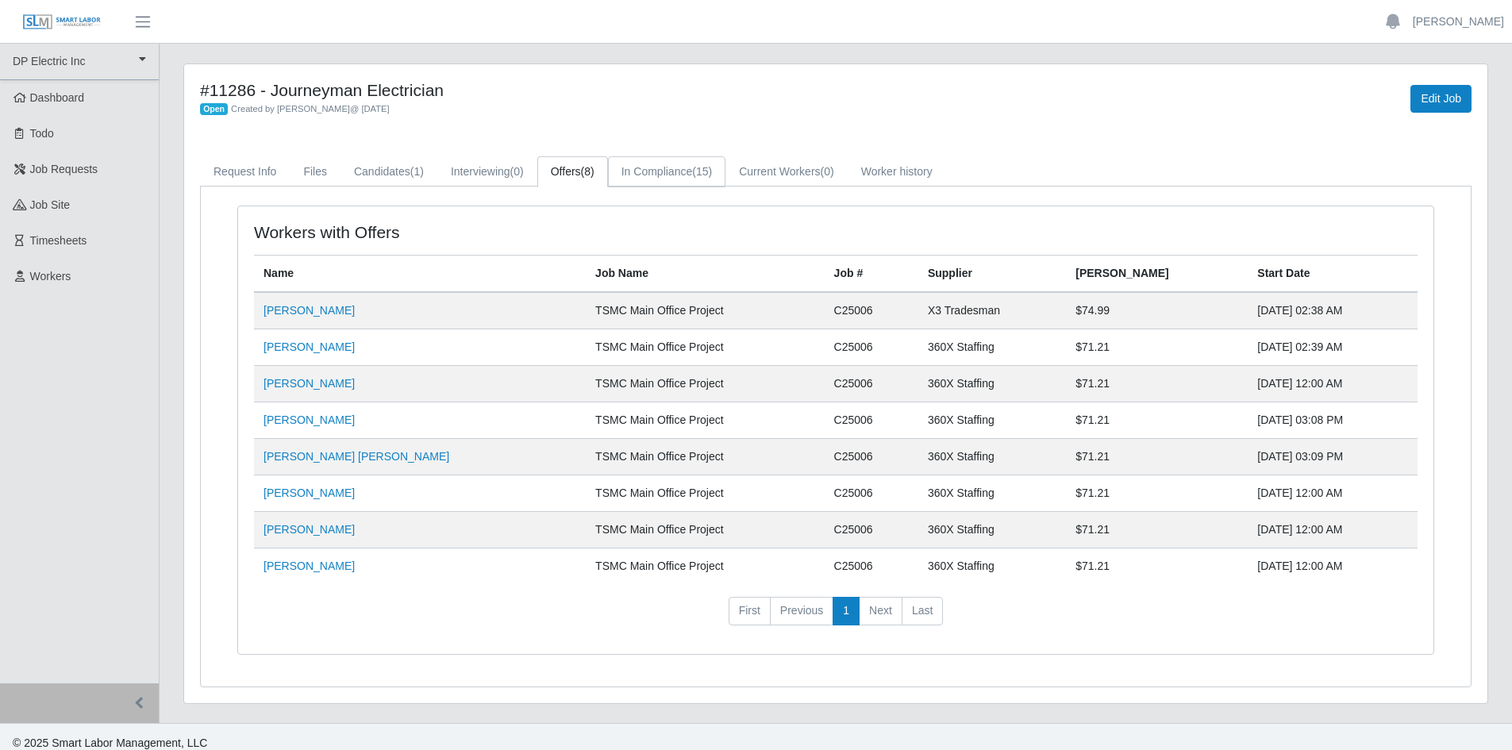
click at [664, 171] on link "In Compliance (15)" at bounding box center [666, 171] width 117 height 31
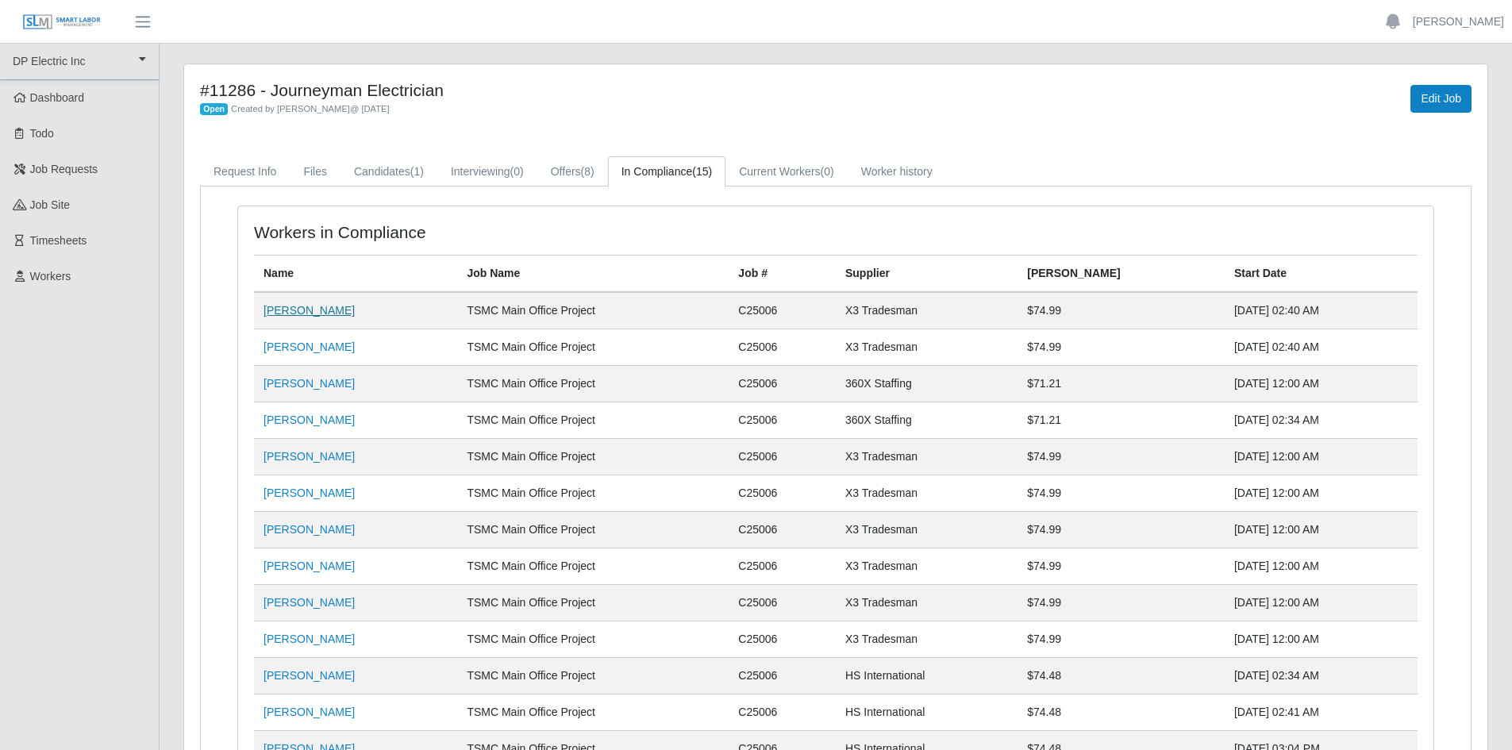
click at [300, 306] on link "[PERSON_NAME]" at bounding box center [309, 310] width 91 height 13
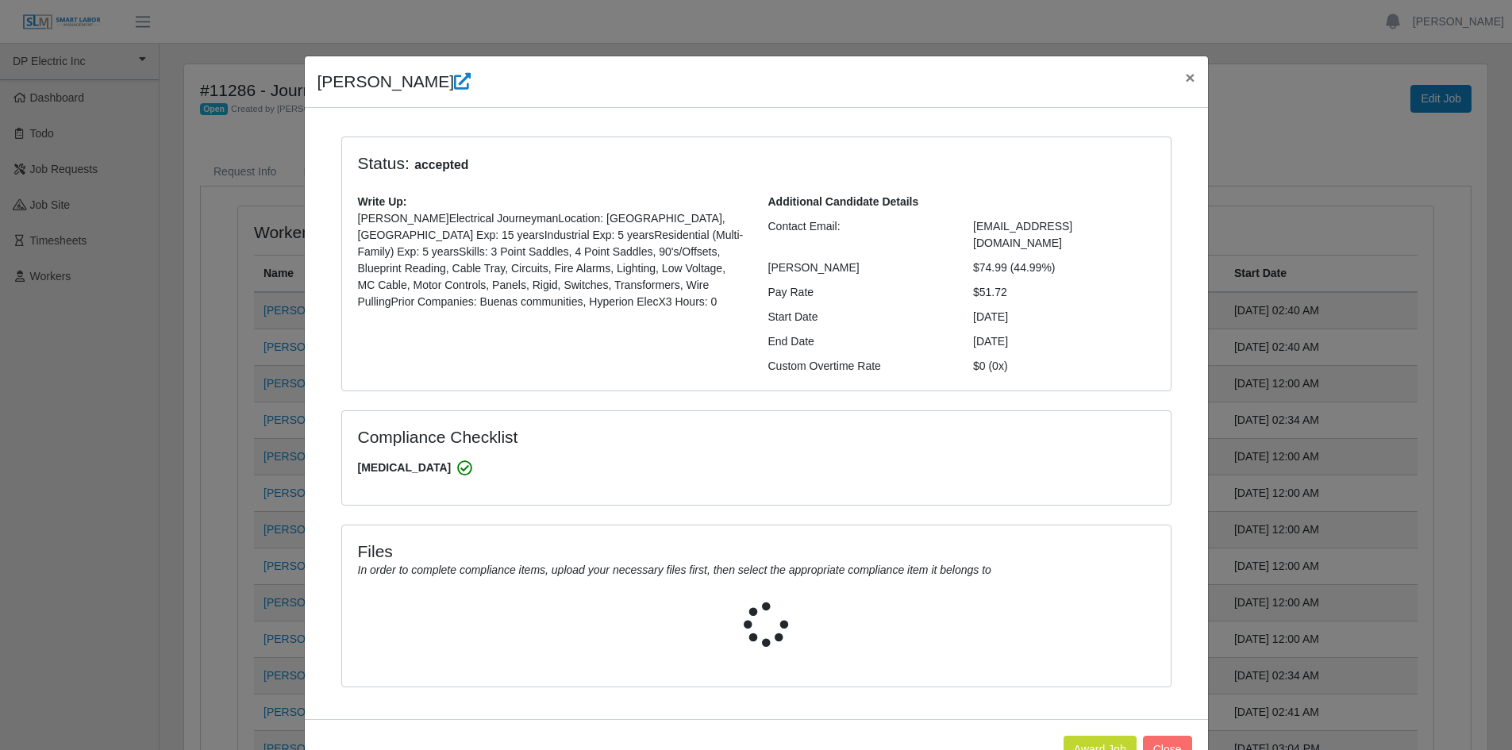
select select "**********"
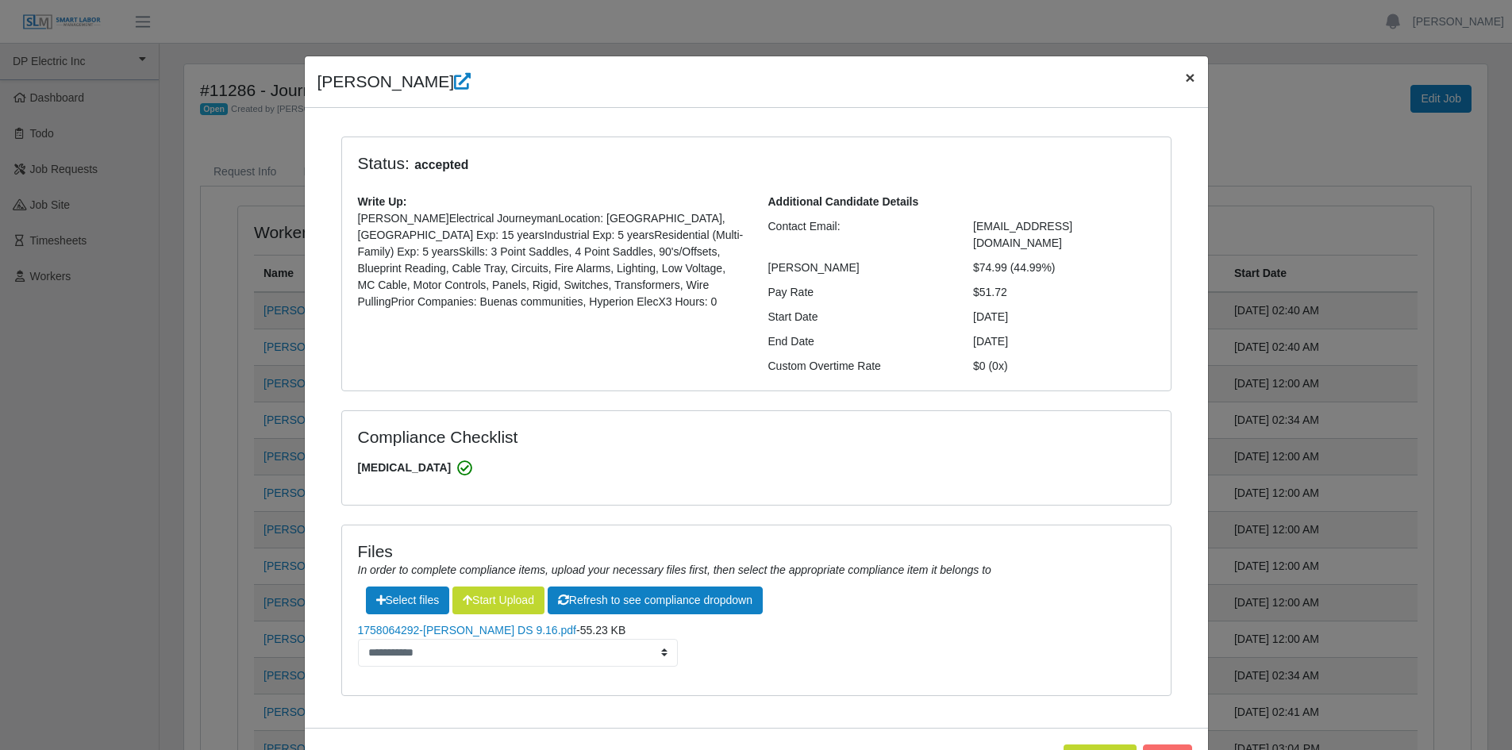
click at [1185, 73] on span "×" at bounding box center [1190, 77] width 10 height 18
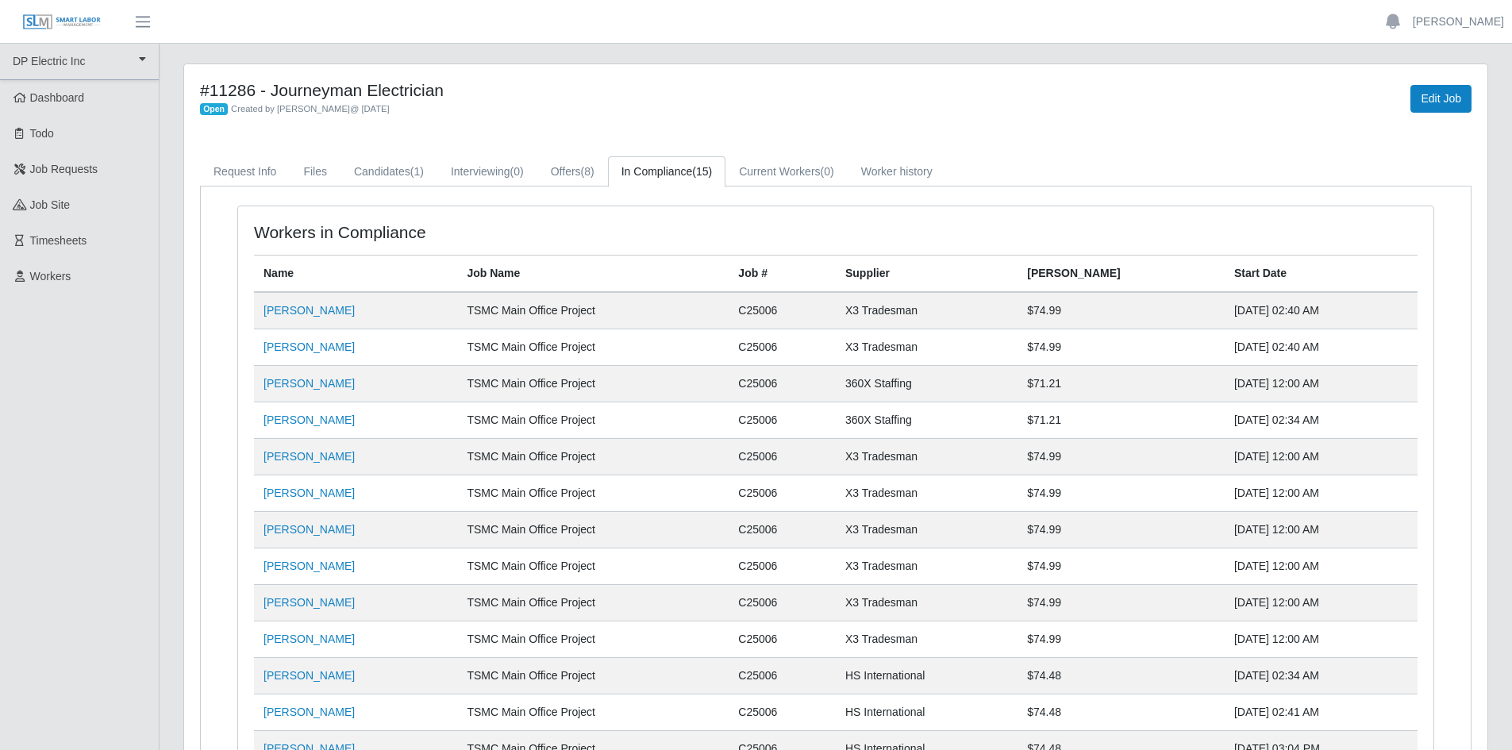
click at [345, 152] on div "#11286 - Journeyman Electrician Open Created by [PERSON_NAME] @ [DATE] Edit Job…" at bounding box center [835, 511] width 1303 height 895
click at [383, 162] on link "Candidates (1)" at bounding box center [389, 171] width 97 height 31
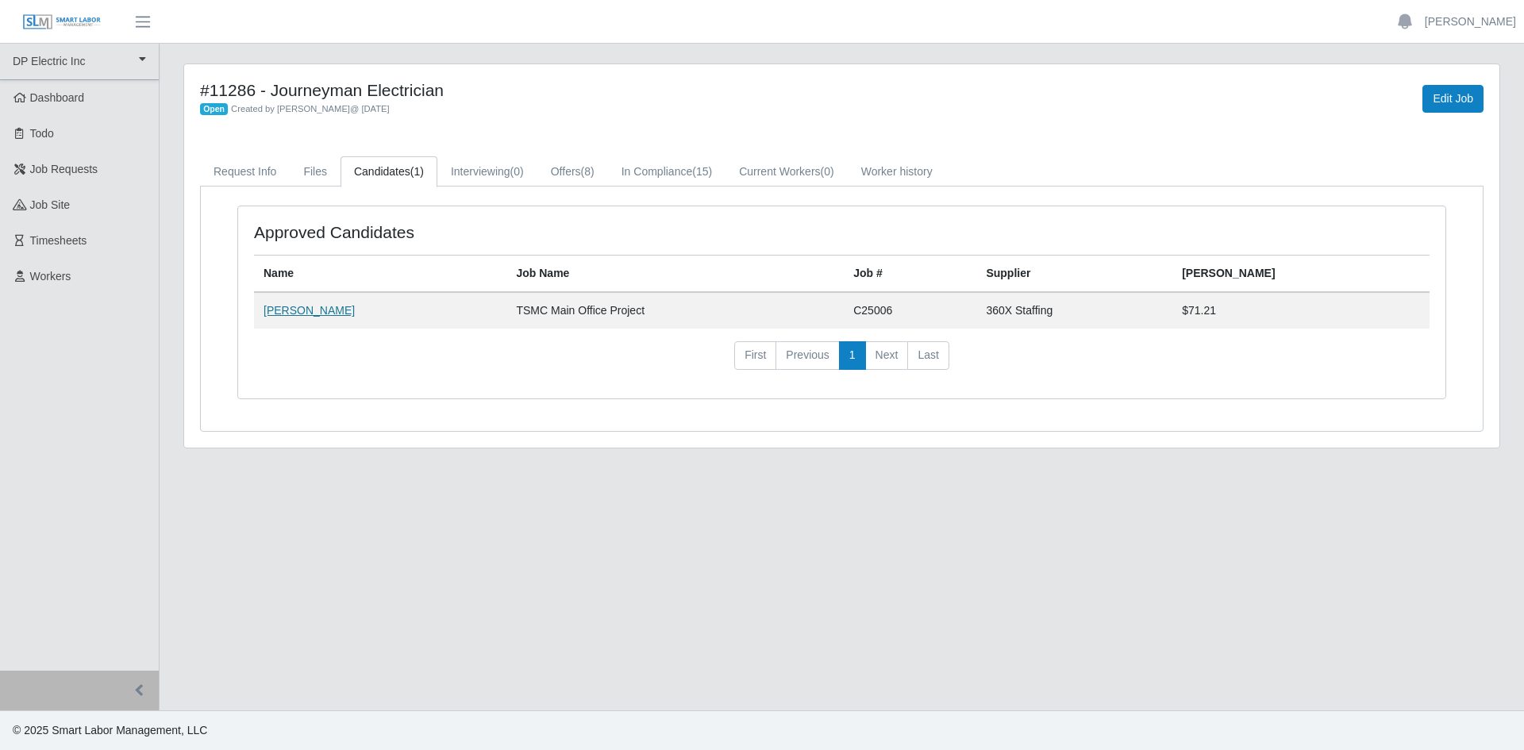
click at [296, 317] on link "[PERSON_NAME]" at bounding box center [309, 310] width 91 height 13
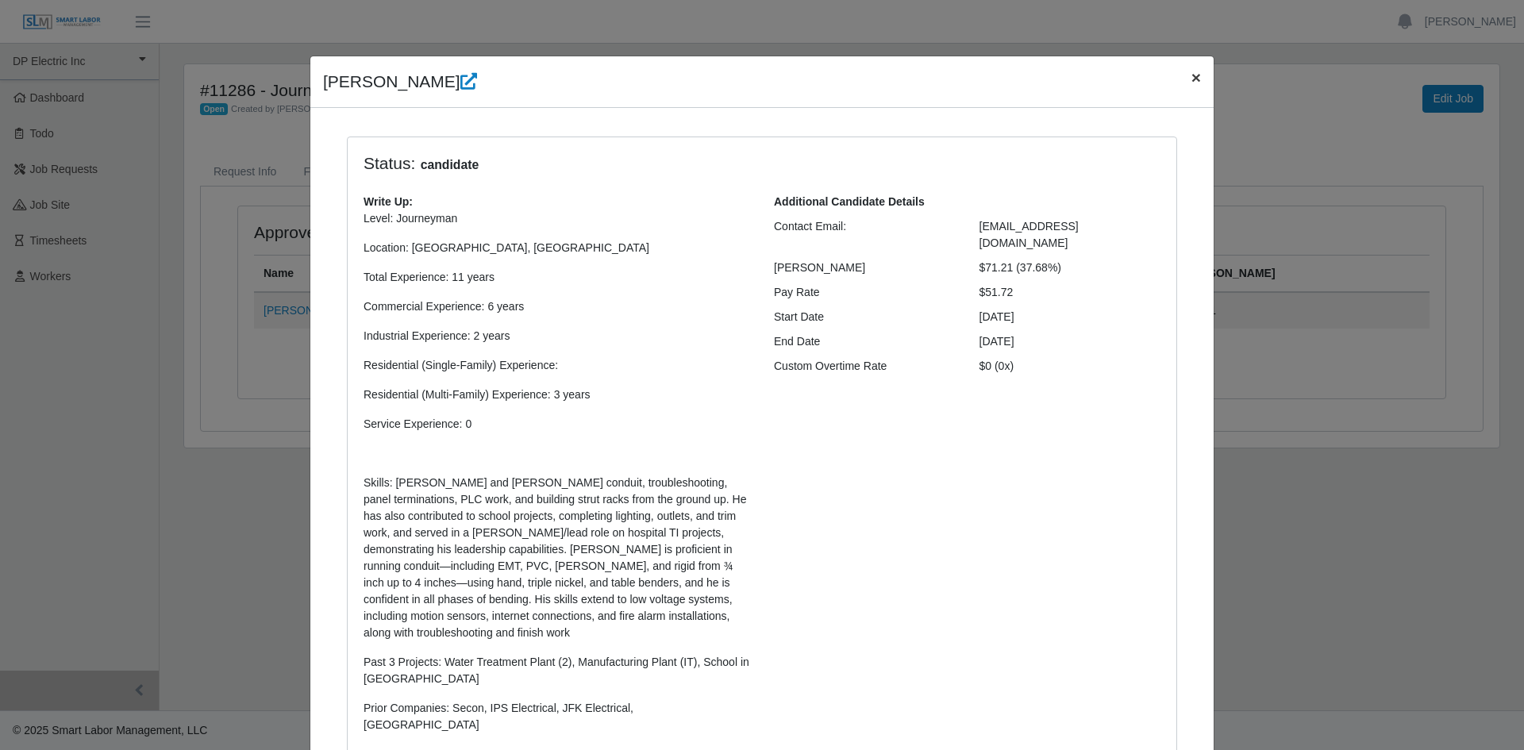
click at [1192, 75] on span "×" at bounding box center [1197, 77] width 10 height 18
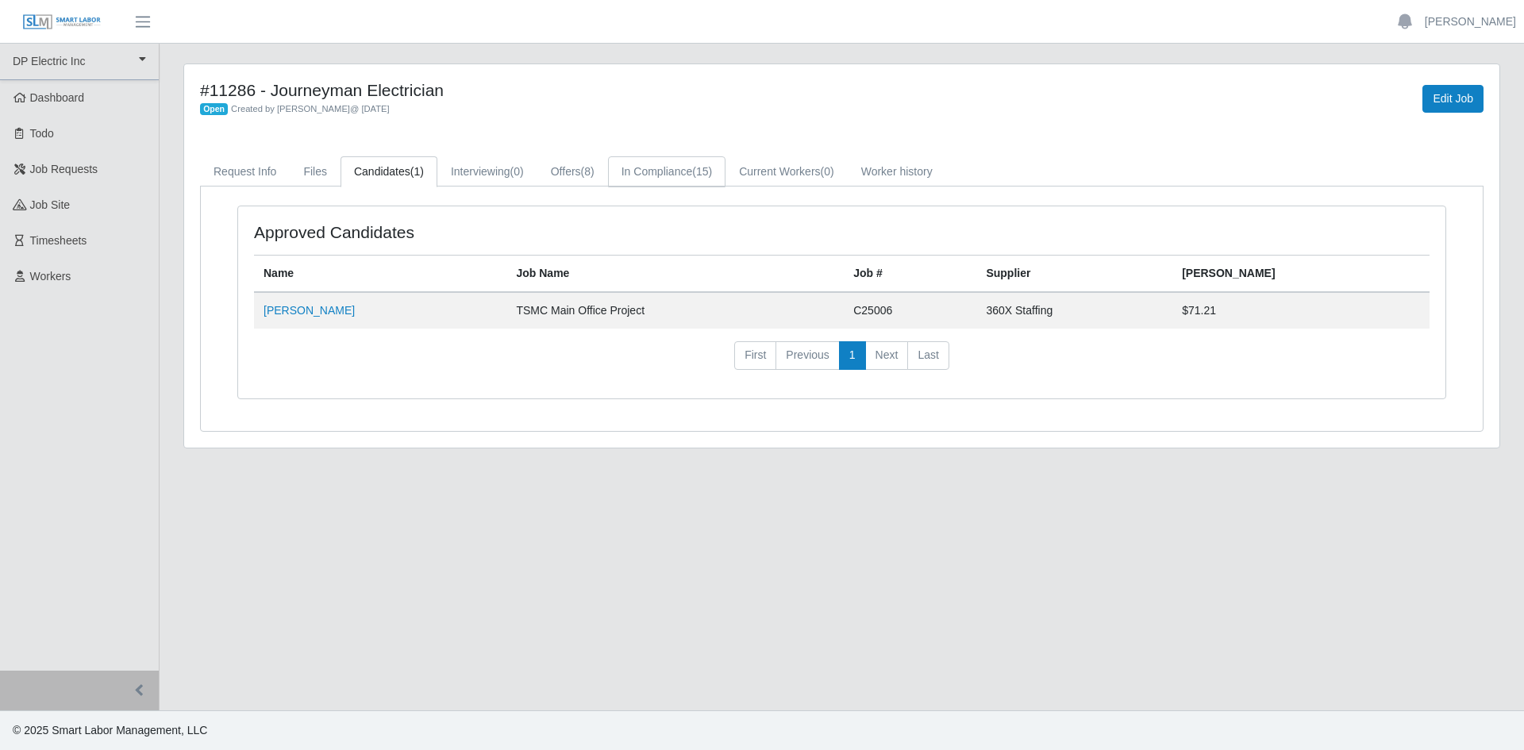
click at [656, 160] on link "In Compliance (15)" at bounding box center [666, 171] width 117 height 31
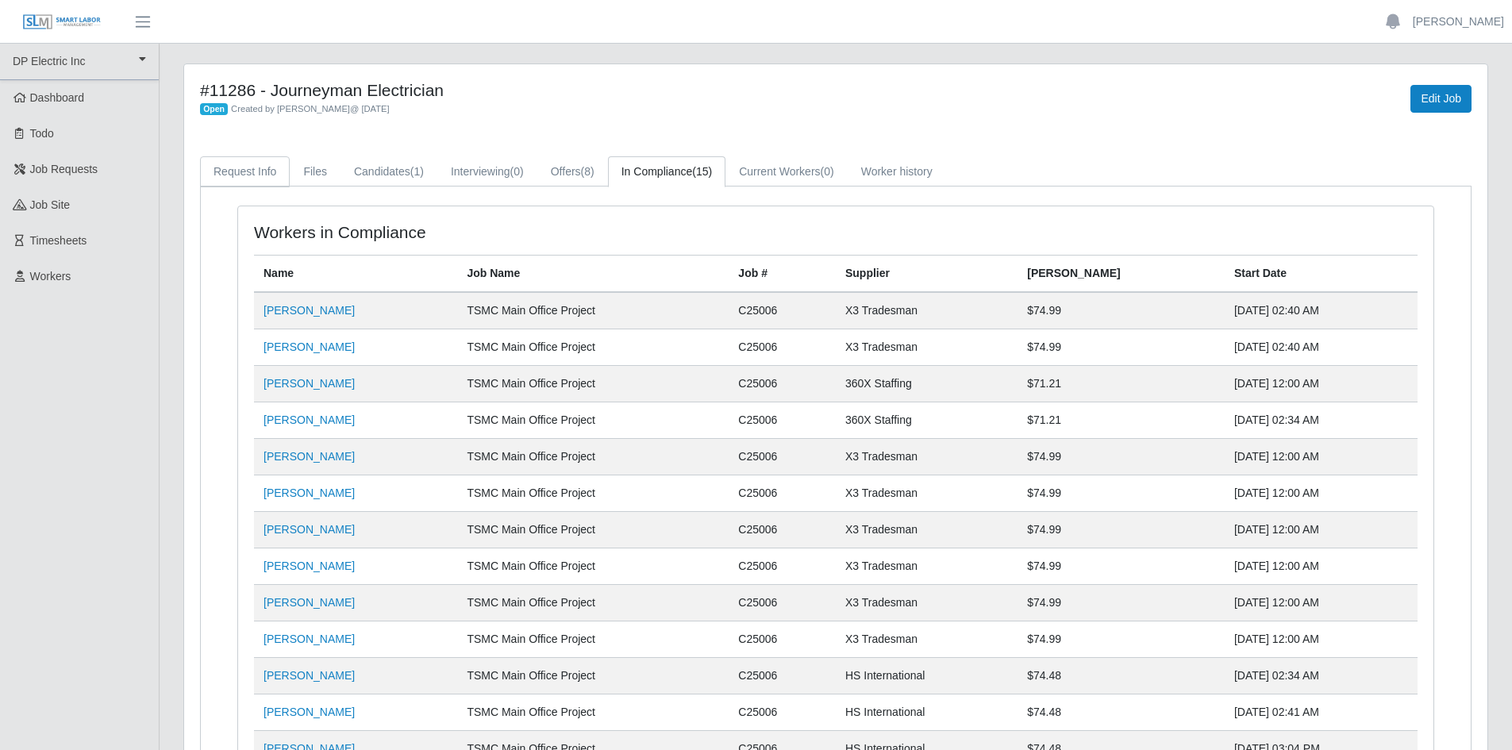
click at [265, 164] on link "Request Info" at bounding box center [245, 171] width 90 height 31
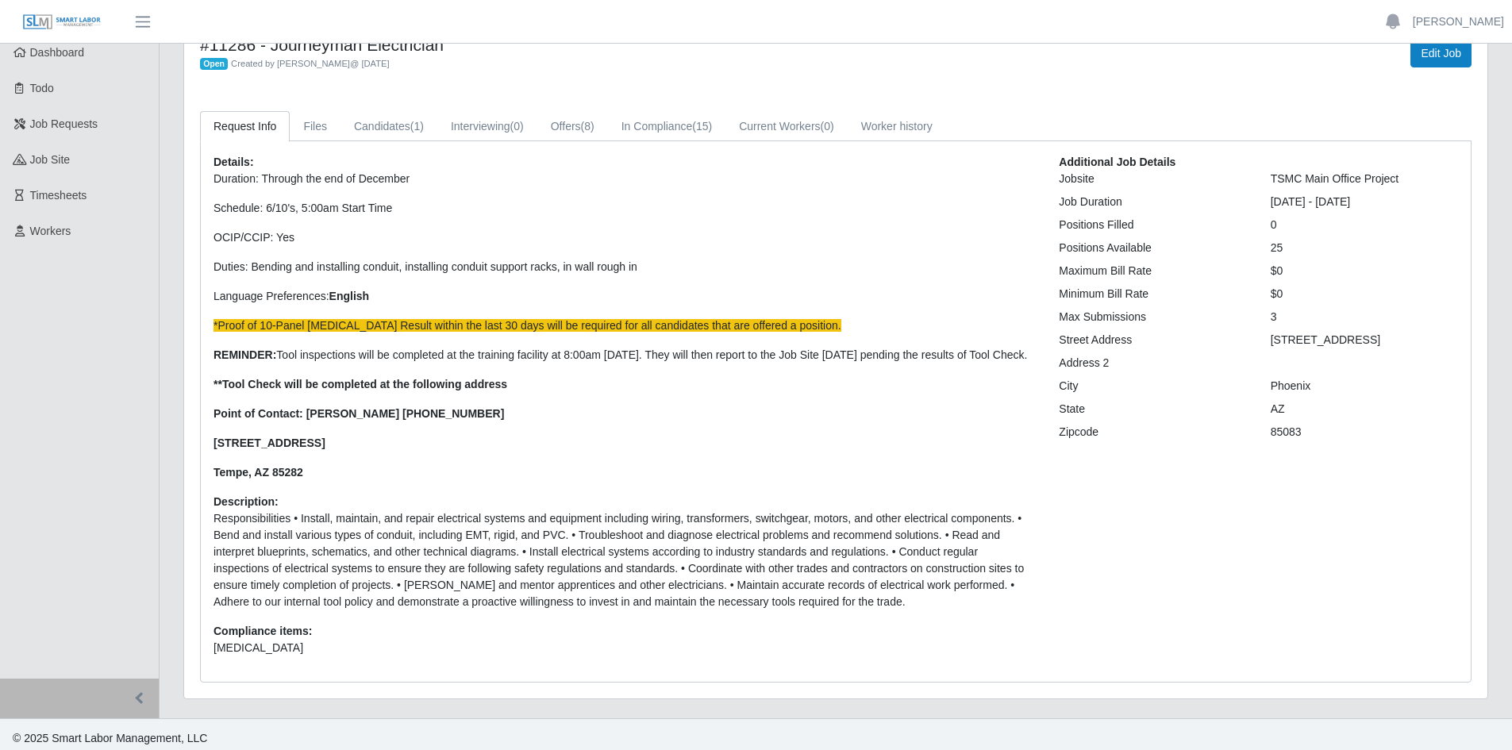
scroll to position [70, 0]
